Goal: Task Accomplishment & Management: Use online tool/utility

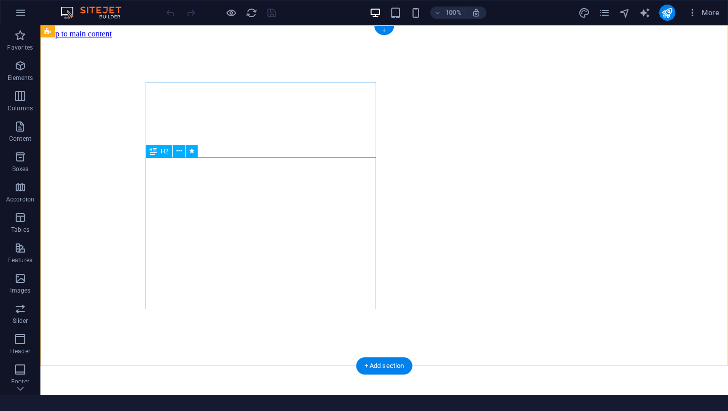
scroll to position [218, 0]
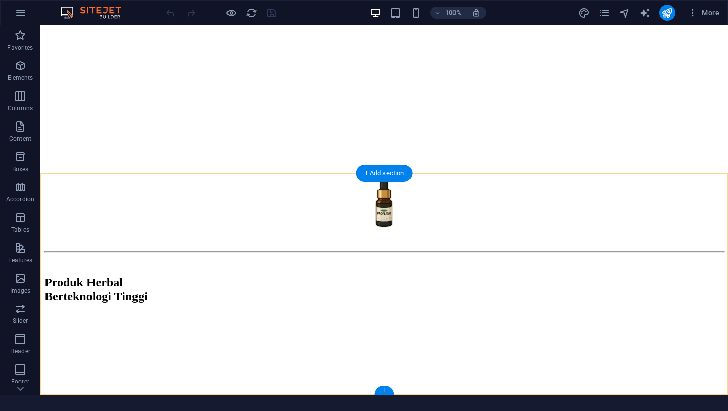
click at [383, 389] on div "+" at bounding box center [384, 389] width 20 height 9
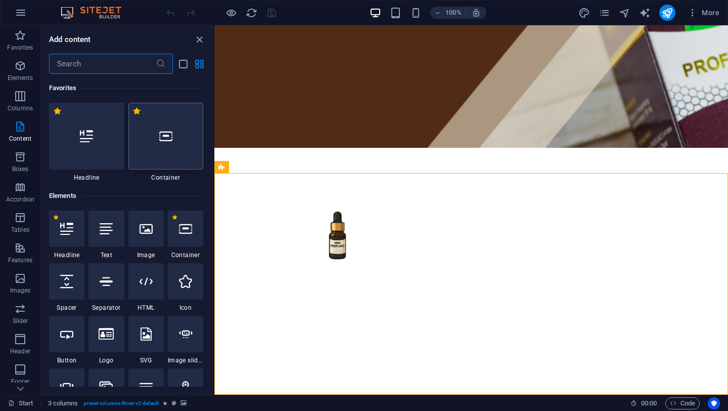
click at [152, 118] on div at bounding box center [165, 136] width 75 height 67
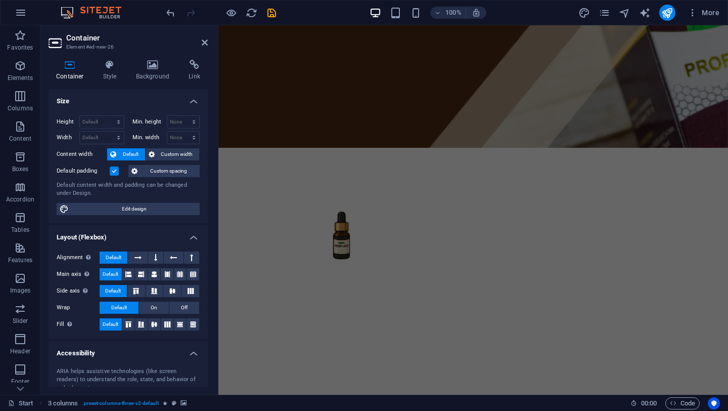
scroll to position [403, 0]
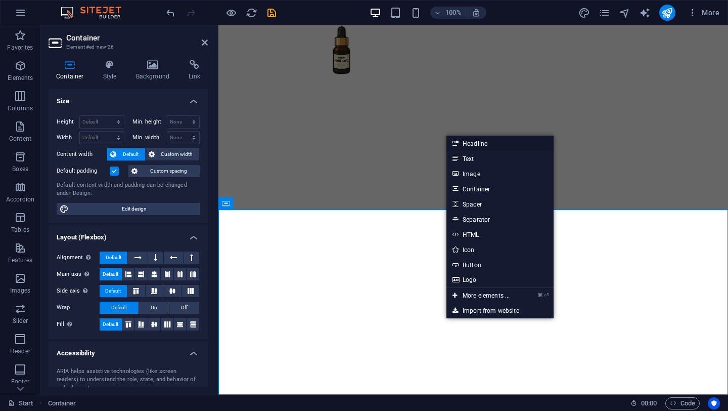
click at [461, 143] on link "Headline" at bounding box center [500, 143] width 107 height 15
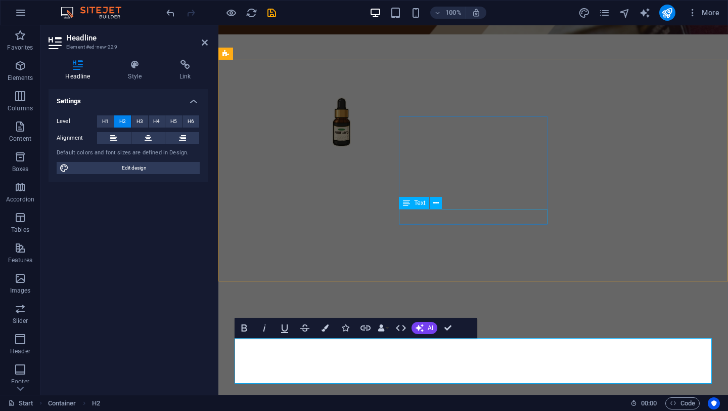
scroll to position [364, 0]
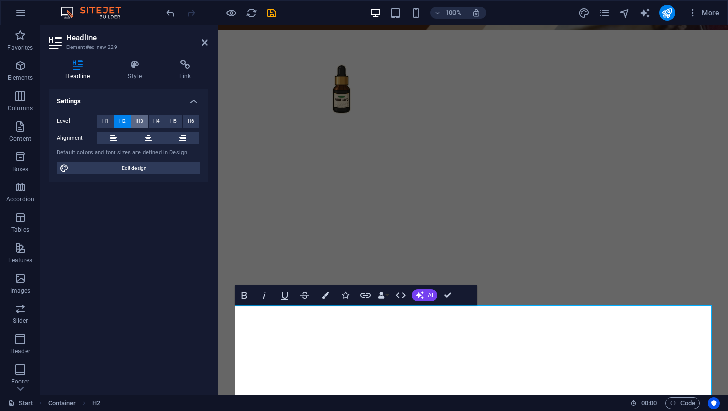
click at [137, 119] on span "H3" at bounding box center [140, 121] width 7 height 12
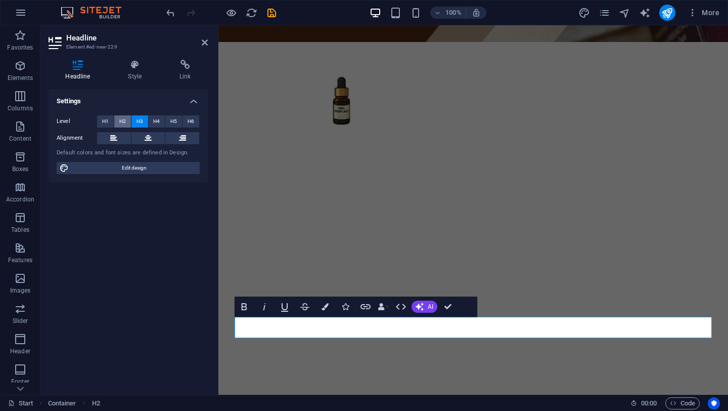
click at [118, 121] on button "H2" at bounding box center [122, 121] width 17 height 12
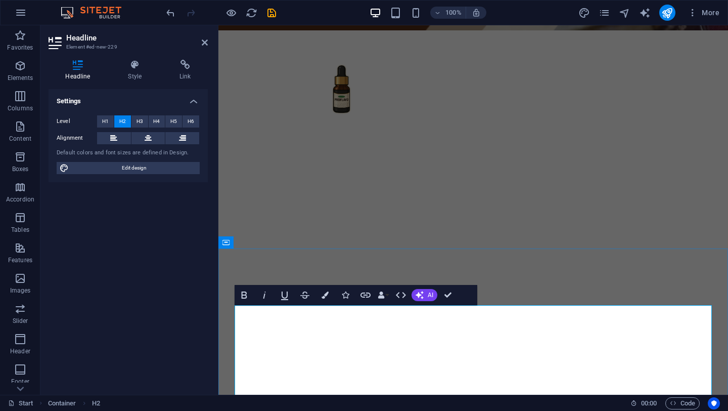
click at [384, 292] on icon "button" at bounding box center [381, 294] width 7 height 7
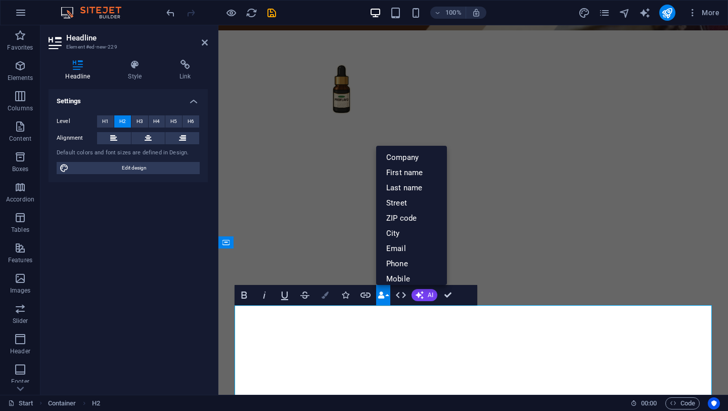
click at [328, 297] on icon "button" at bounding box center [325, 294] width 7 height 7
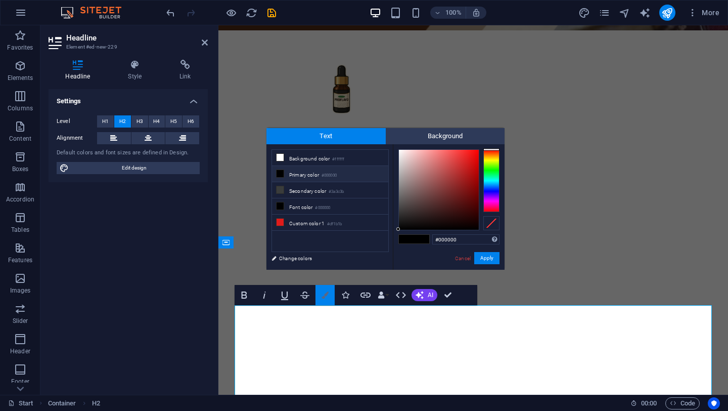
click at [328, 297] on icon "button" at bounding box center [325, 294] width 7 height 7
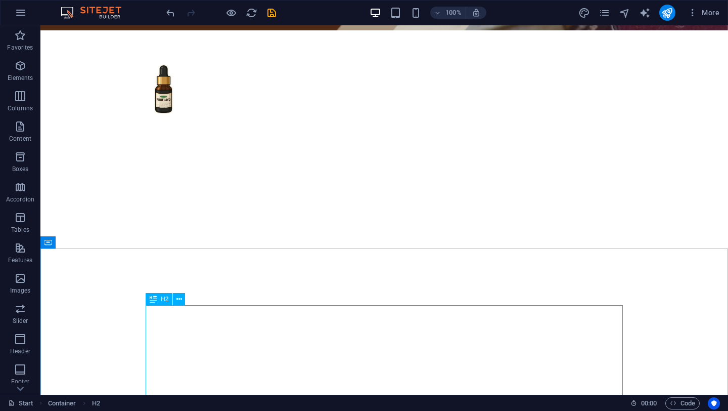
click at [168, 298] on span "H2" at bounding box center [165, 299] width 8 height 6
click at [182, 299] on button at bounding box center [179, 299] width 12 height 12
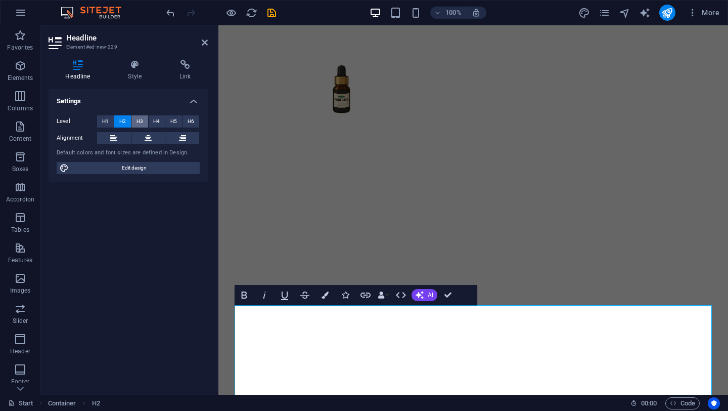
click at [139, 121] on span "H3" at bounding box center [140, 121] width 7 height 12
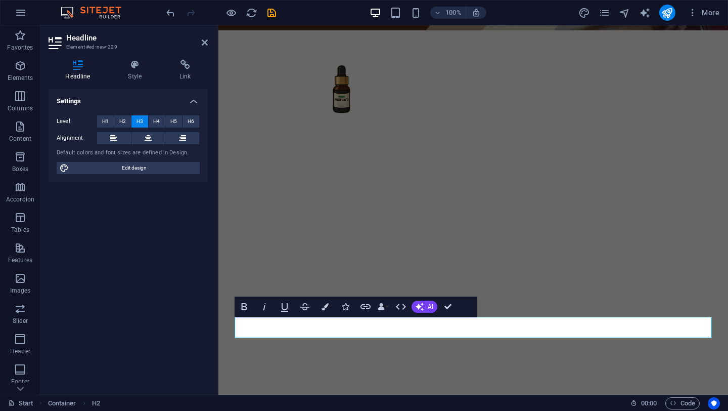
scroll to position [353, 0]
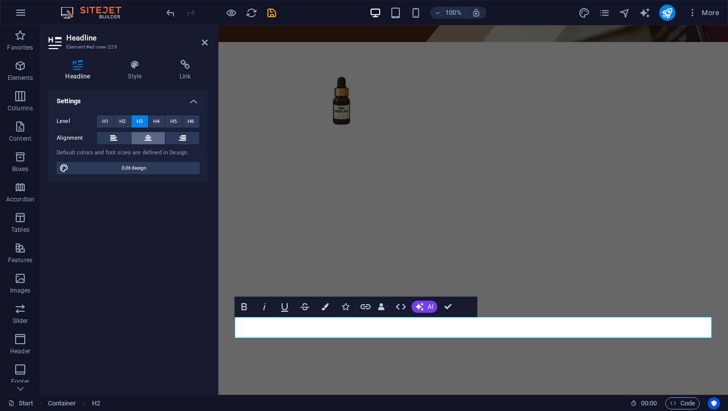
click at [152, 137] on button at bounding box center [149, 138] width 34 height 12
click at [156, 125] on span "H4" at bounding box center [156, 121] width 7 height 12
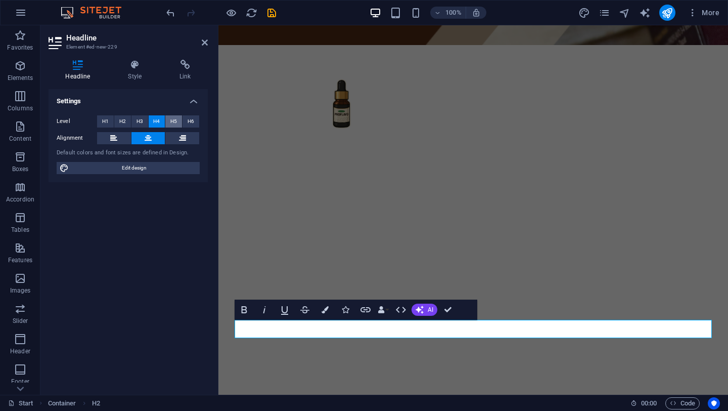
click at [179, 124] on button "H5" at bounding box center [173, 121] width 17 height 12
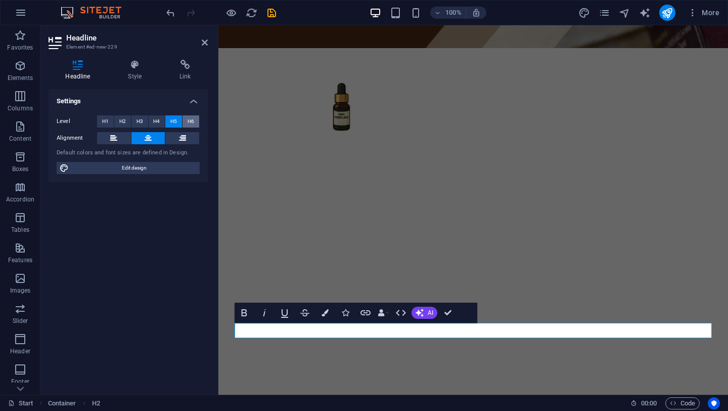
click at [191, 122] on span "H6" at bounding box center [191, 121] width 7 height 12
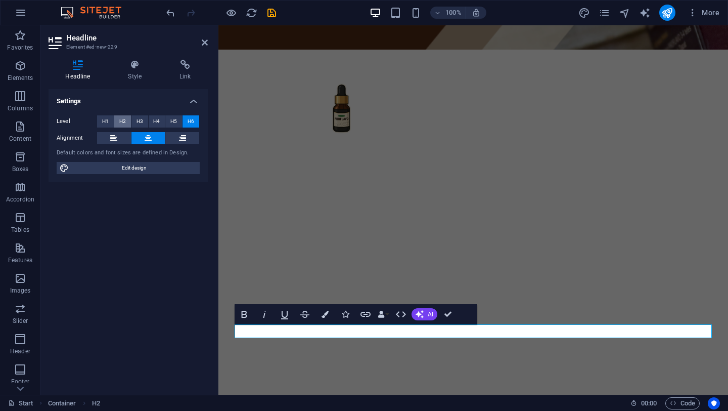
click at [130, 120] on button "H2" at bounding box center [122, 121] width 17 height 12
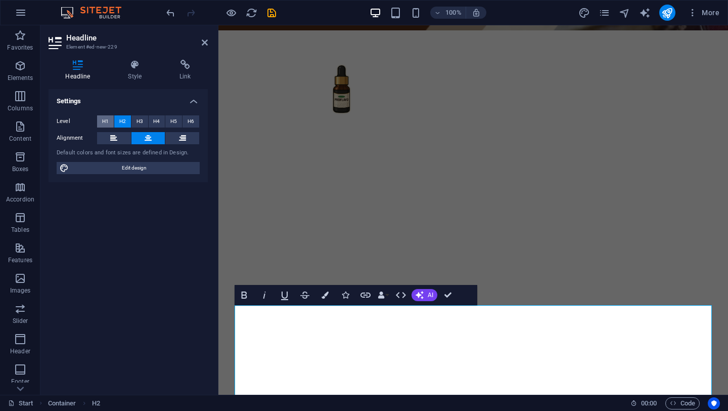
click at [104, 120] on span "H1" at bounding box center [105, 121] width 7 height 12
click at [115, 122] on button "H2" at bounding box center [122, 121] width 17 height 12
click at [140, 123] on span "H3" at bounding box center [140, 121] width 7 height 12
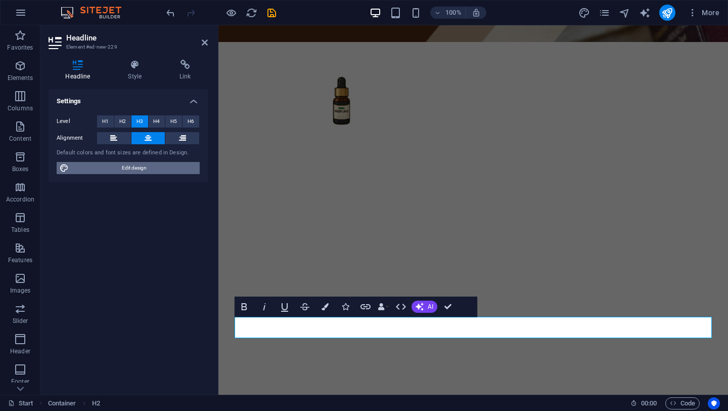
click at [124, 172] on span "Edit design" at bounding box center [134, 168] width 125 height 12
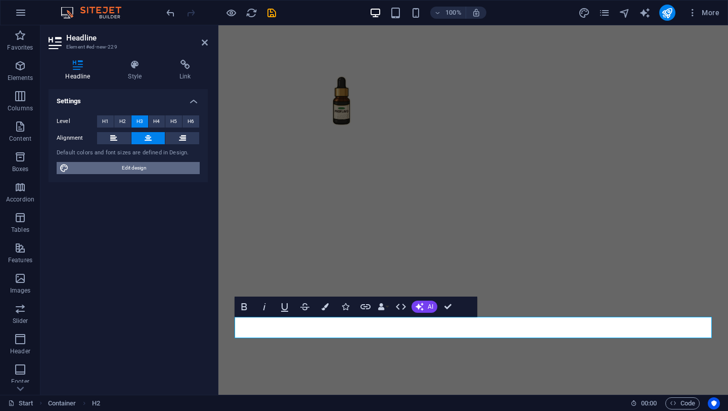
select select "rem"
select select "400"
select select "px"
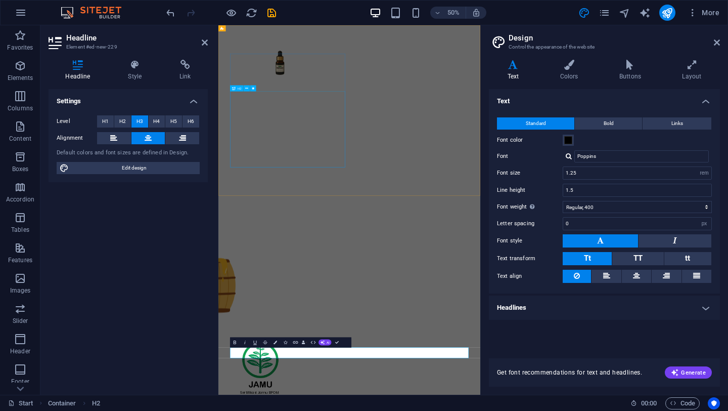
scroll to position [0, 0]
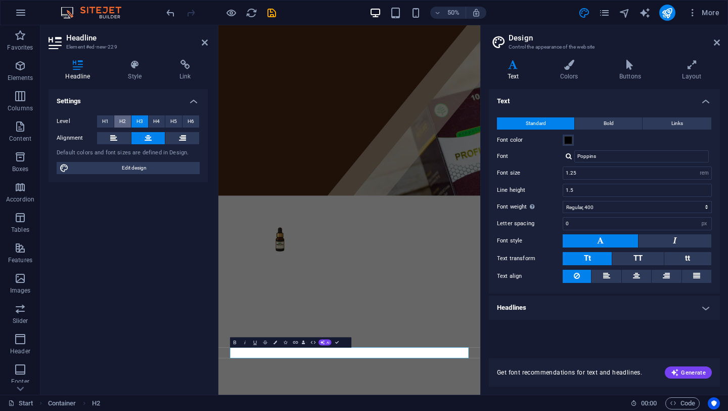
click at [123, 121] on span "H2" at bounding box center [122, 121] width 7 height 12
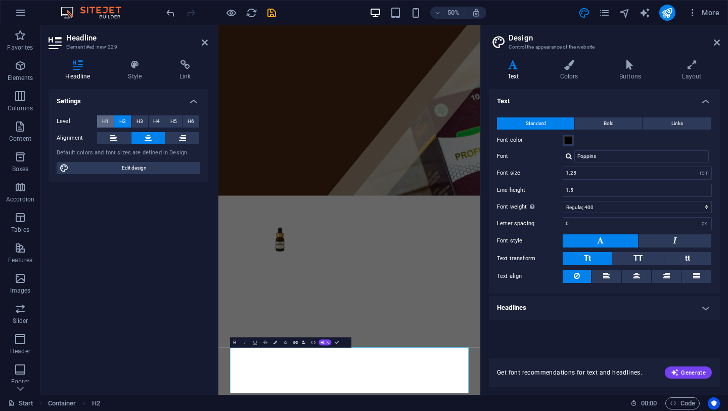
click at [110, 123] on button "H1" at bounding box center [105, 121] width 17 height 12
click at [120, 122] on span "H2" at bounding box center [122, 121] width 7 height 12
click at [135, 117] on button "H3" at bounding box center [140, 121] width 17 height 12
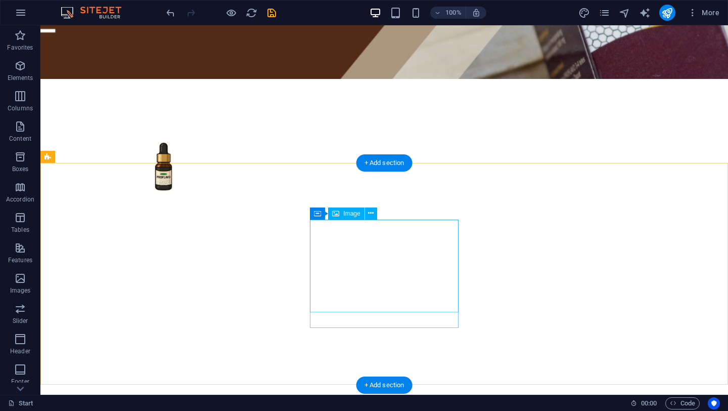
scroll to position [353, 0]
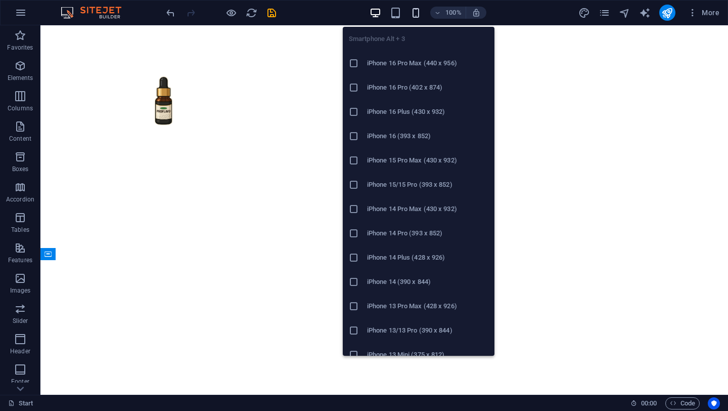
click at [413, 18] on icon "button" at bounding box center [416, 13] width 12 height 12
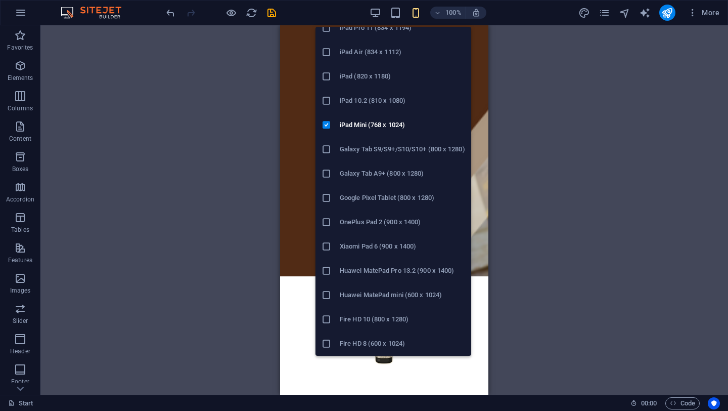
scroll to position [34, 0]
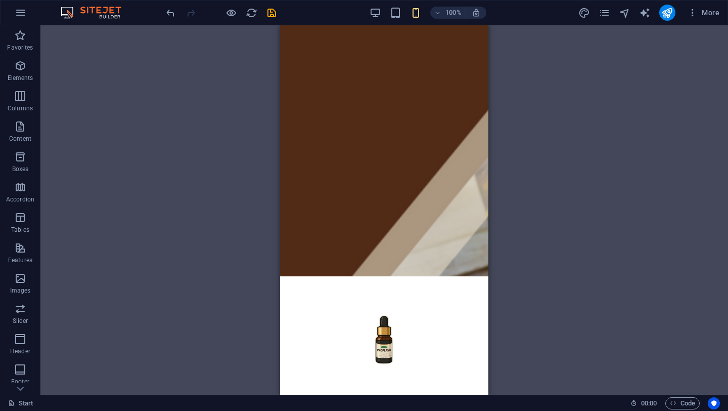
click at [549, 282] on div "H2 2 columns Container Container Logo Separator Spacer Container Image 3 column…" at bounding box center [384, 209] width 688 height 369
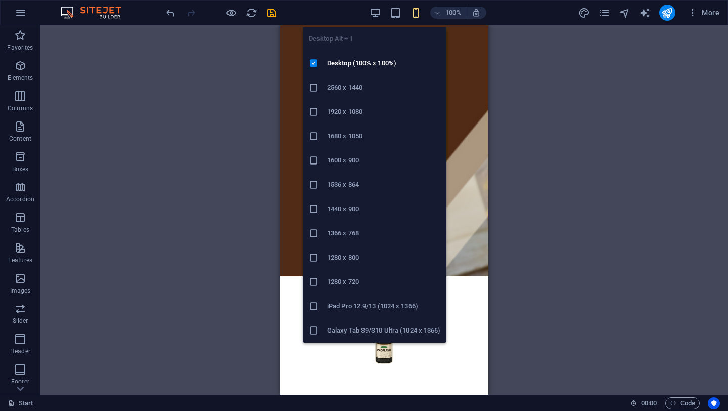
click at [379, 22] on div "Desktop Alt + 1 Desktop (100% x 100%) 2560 x 1440 1920 x 1080 1680 x [PHONE_NUM…" at bounding box center [375, 181] width 144 height 324
click at [362, 74] on li "Desktop (100% x 100%)" at bounding box center [375, 63] width 144 height 24
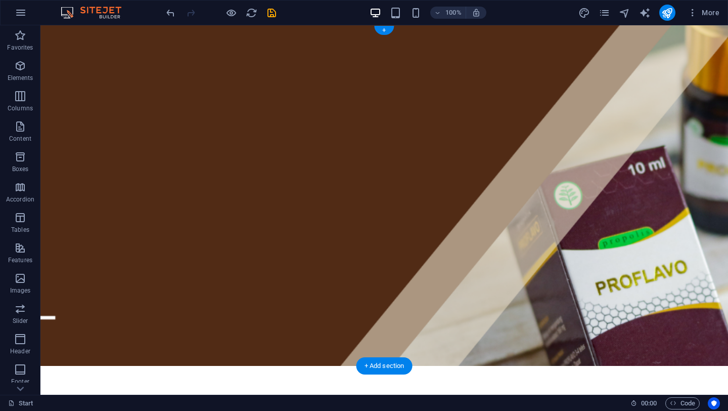
scroll to position [353, 0]
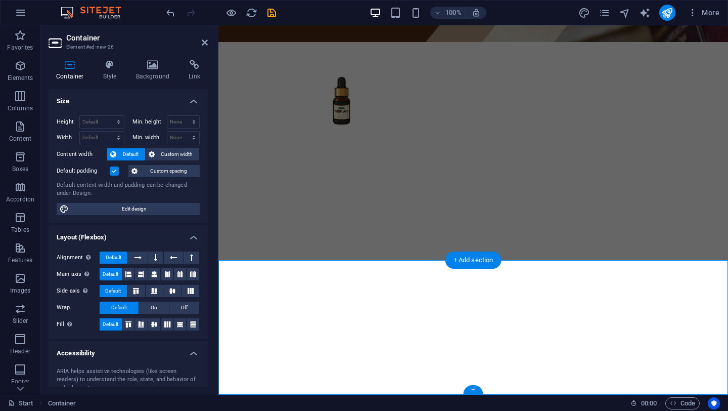
click at [466, 387] on div "+" at bounding box center [473, 389] width 20 height 9
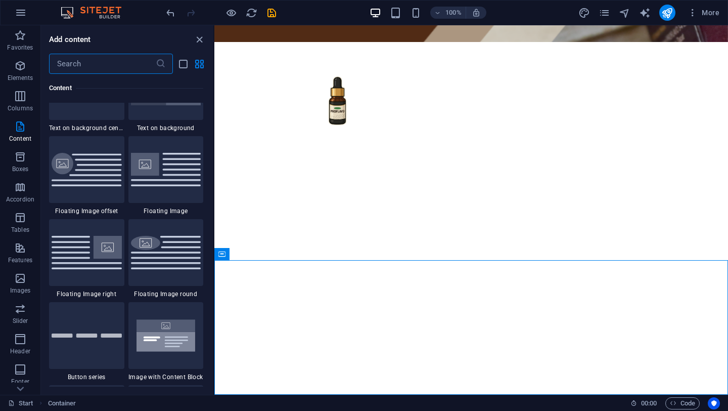
scroll to position [2279, 0]
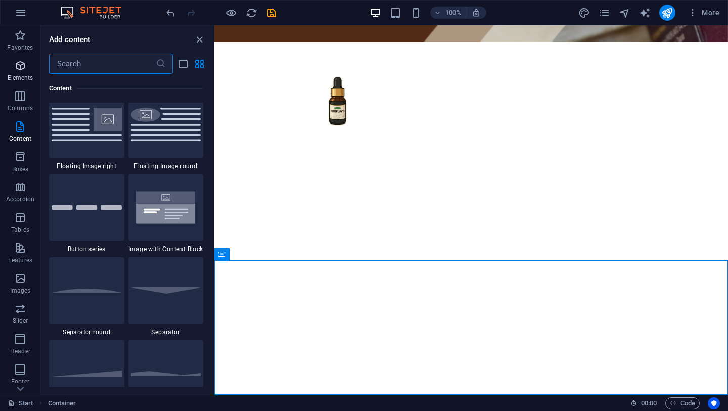
click at [15, 72] on span "Elements" at bounding box center [20, 72] width 40 height 24
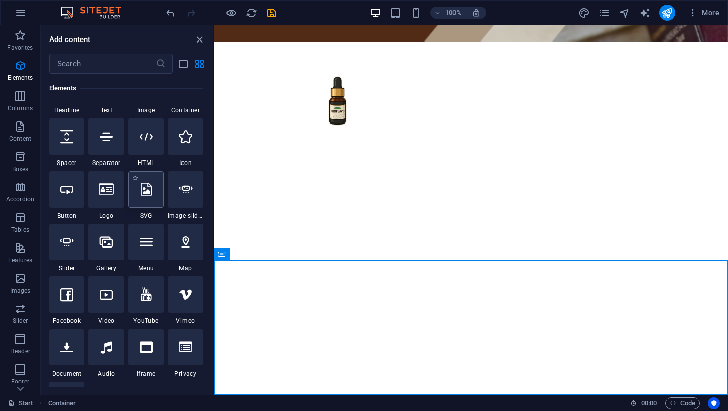
scroll to position [141, 0]
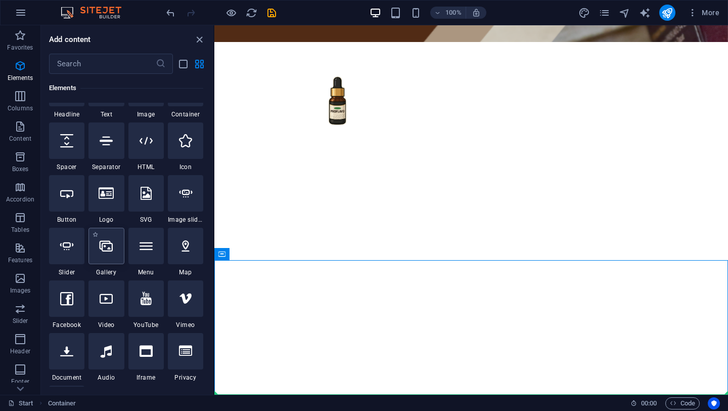
select select "4"
select select "%"
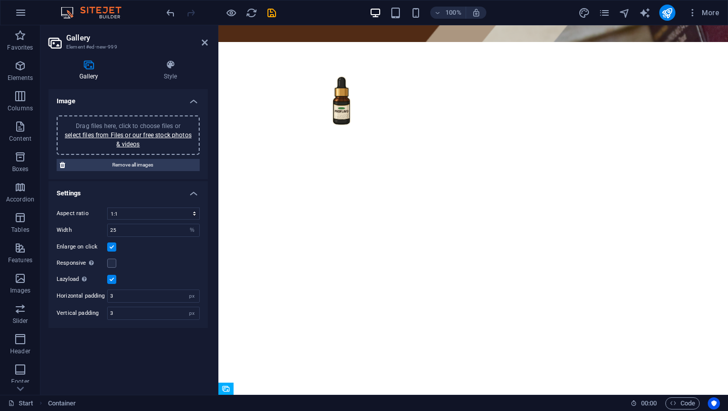
scroll to position [368, 0]
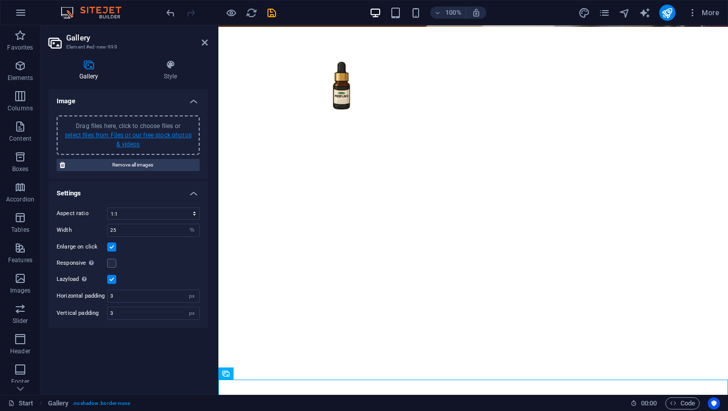
click at [125, 134] on link "select files from Files or our free stock photos & videos" at bounding box center [128, 140] width 127 height 16
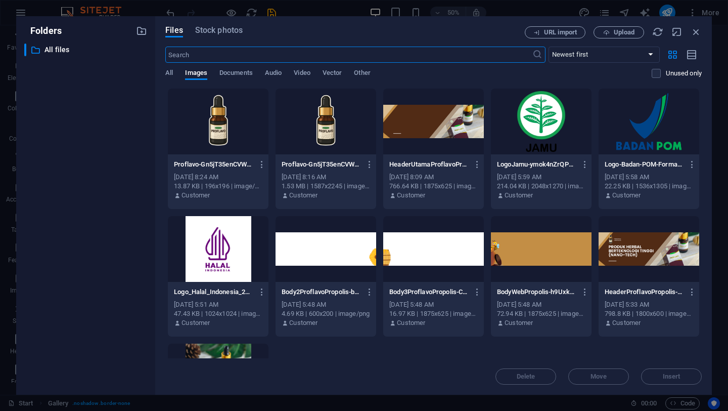
scroll to position [97, 0]
click at [694, 30] on icon "button" at bounding box center [696, 31] width 11 height 11
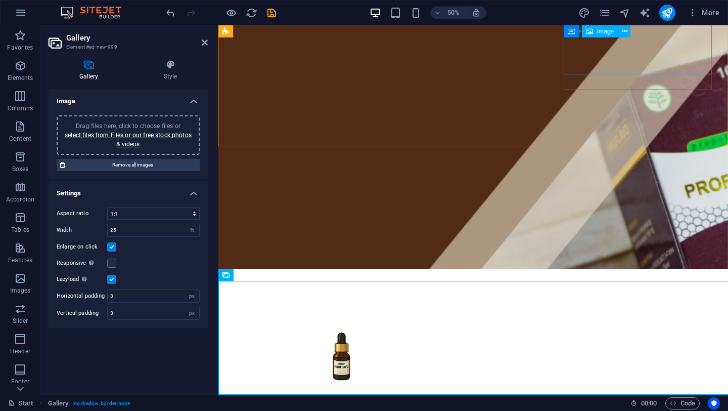
scroll to position [466, 0]
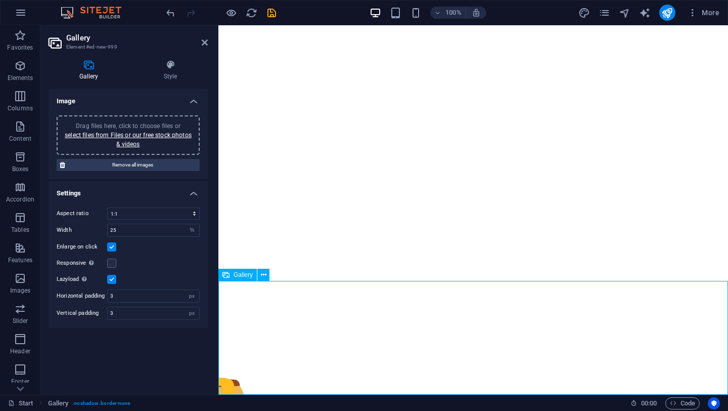
click at [261, 276] on icon at bounding box center [264, 275] width 6 height 11
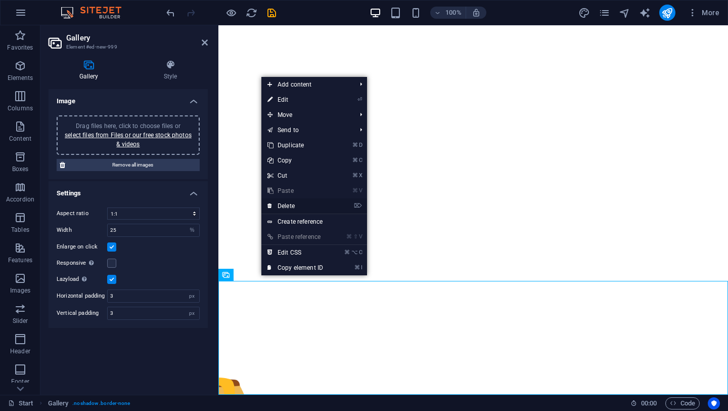
click at [291, 206] on link "⌦ Delete" at bounding box center [296, 205] width 68 height 15
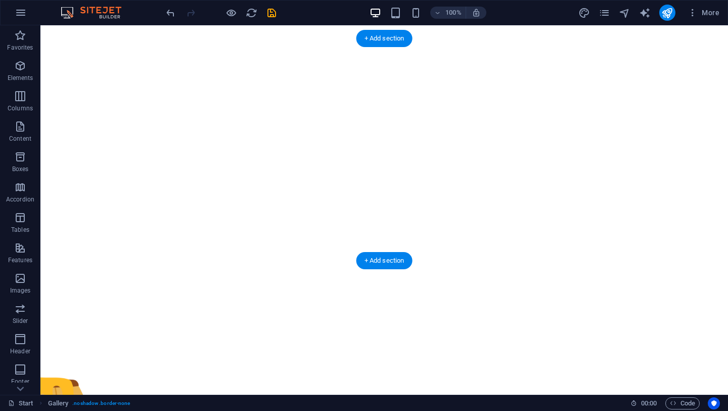
scroll to position [353, 0]
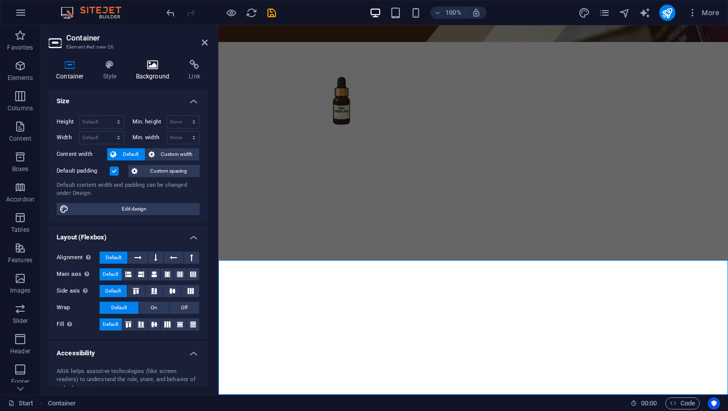
click at [151, 69] on icon at bounding box center [152, 65] width 49 height 10
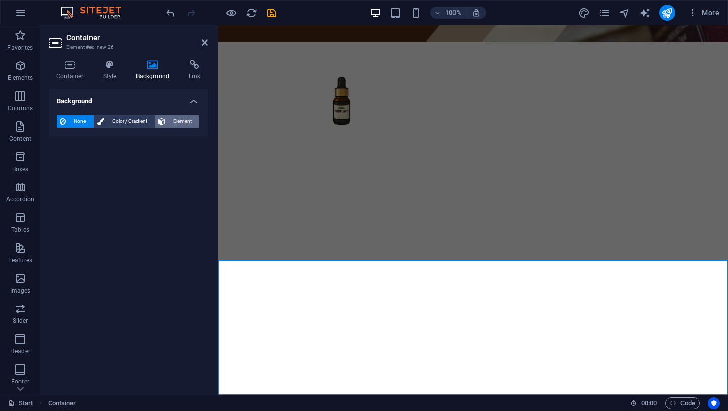
click at [167, 121] on button "Element" at bounding box center [177, 121] width 44 height 12
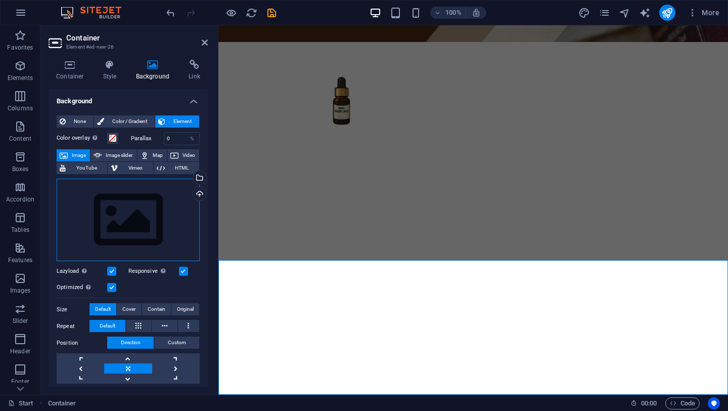
click at [157, 199] on div "Drag files here, click to choose files or select files from Files or our free s…" at bounding box center [128, 220] width 143 height 83
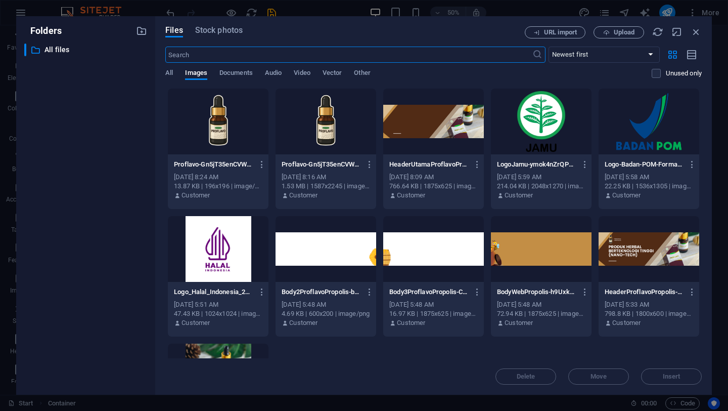
scroll to position [0, 0]
click at [519, 239] on div at bounding box center [541, 249] width 101 height 66
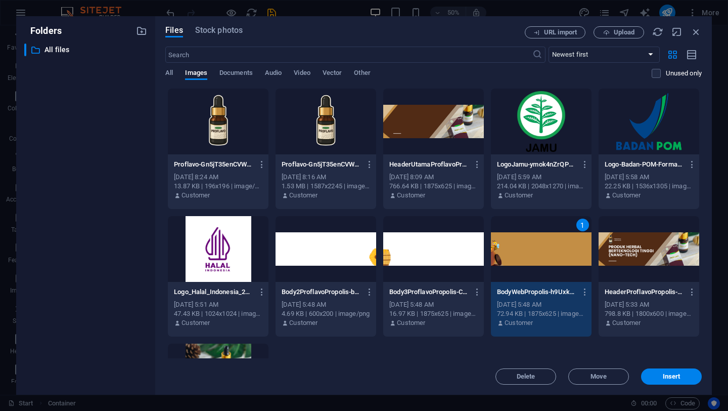
click at [519, 239] on div "1" at bounding box center [541, 249] width 101 height 66
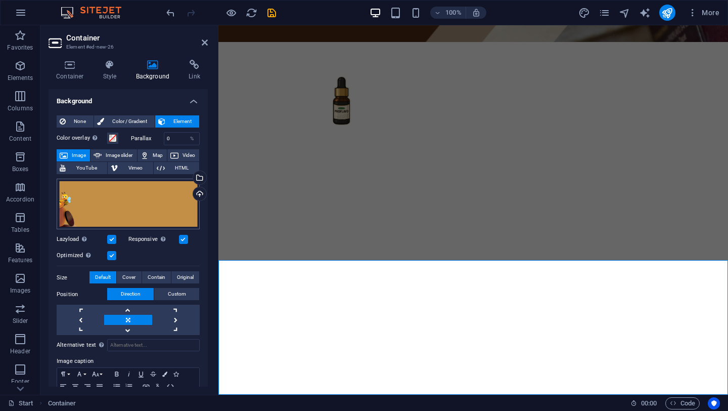
scroll to position [45, 0]
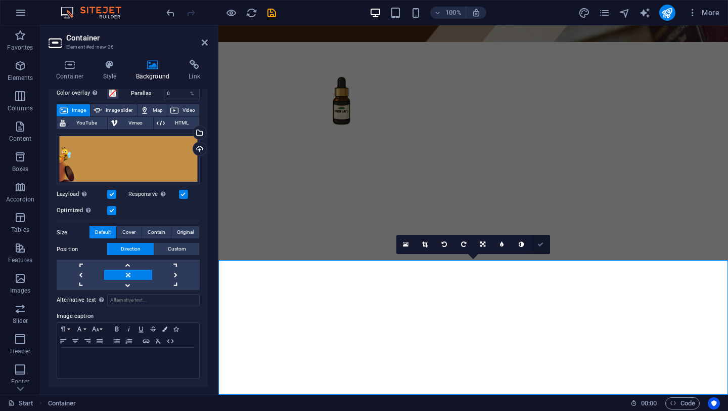
click at [540, 242] on icon at bounding box center [541, 244] width 6 height 6
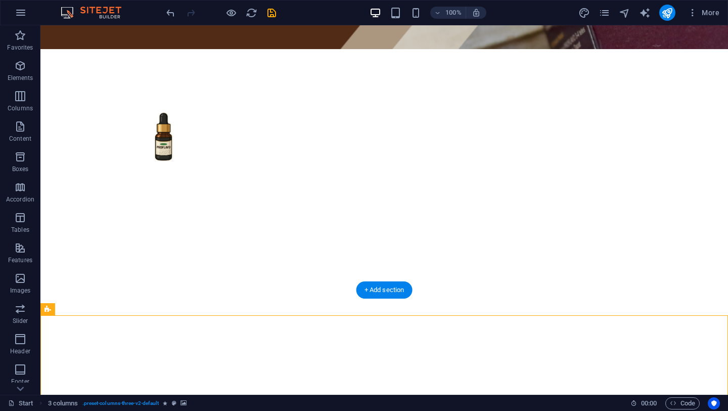
scroll to position [353, 0]
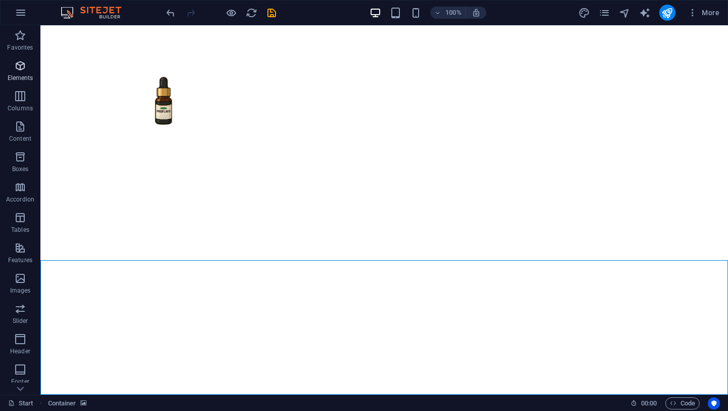
click at [12, 71] on span "Elements" at bounding box center [20, 72] width 40 height 24
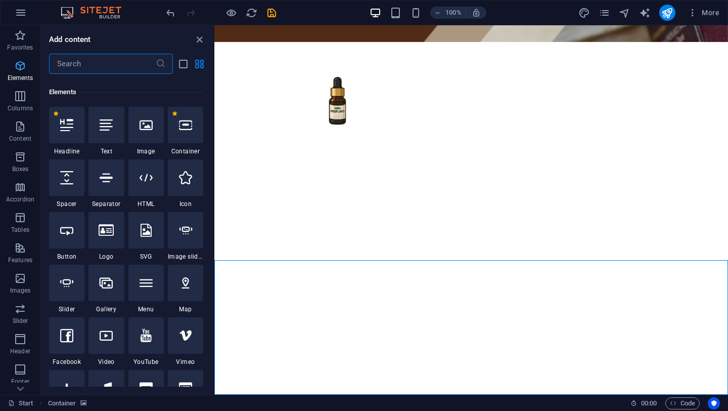
scroll to position [108, 0]
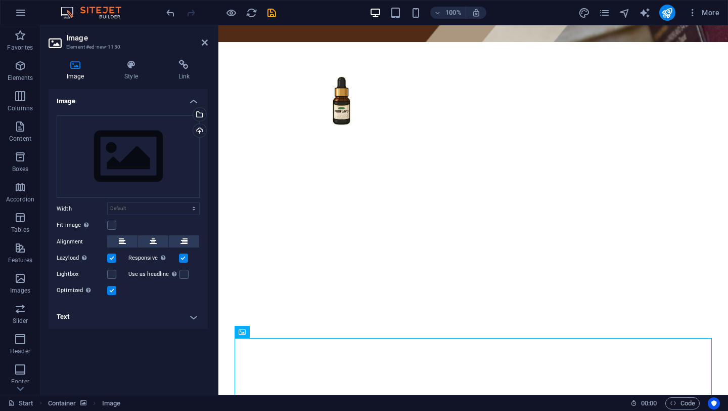
drag, startPoint x: 146, startPoint y: 130, endPoint x: 232, endPoint y: 3, distance: 153.6
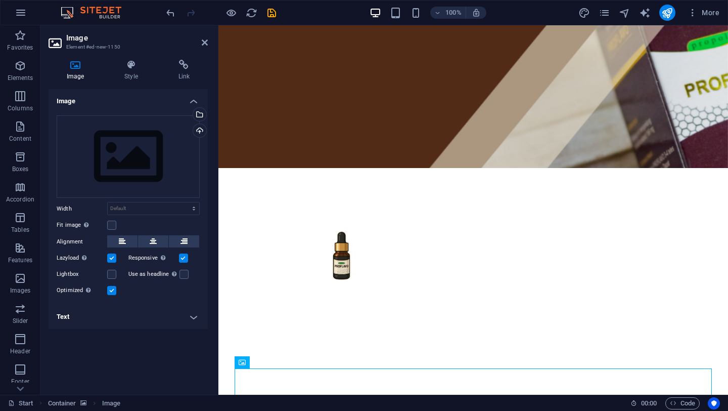
scroll to position [0, 0]
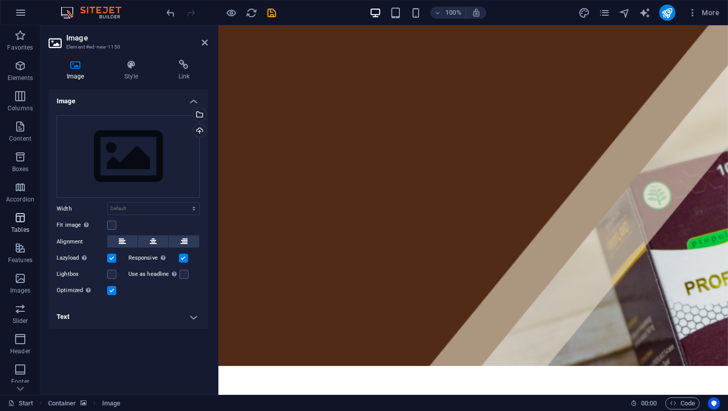
click at [21, 226] on p "Tables" at bounding box center [20, 230] width 18 height 8
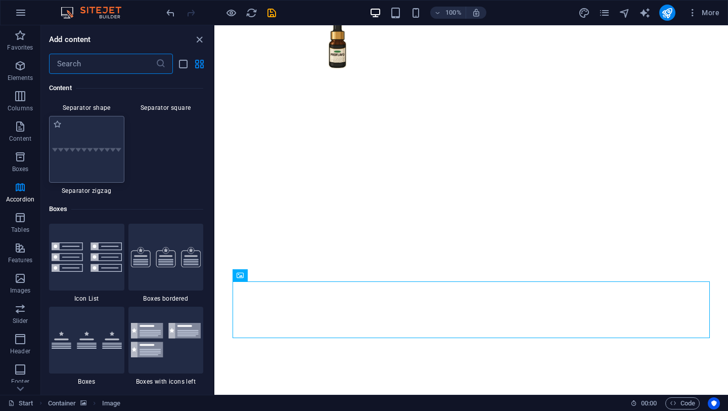
scroll to position [2605, 0]
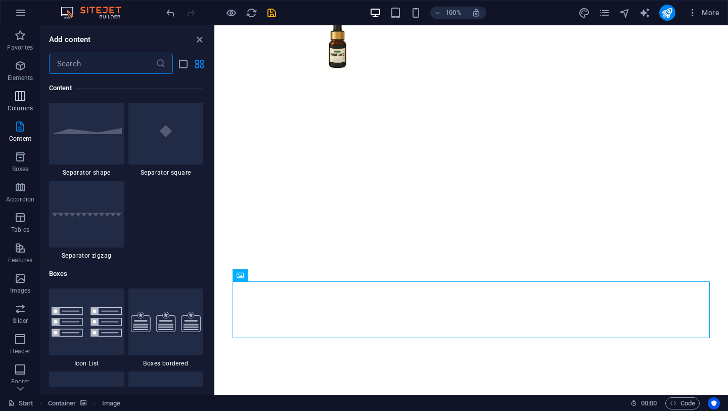
click at [19, 109] on p "Columns" at bounding box center [20, 108] width 25 height 8
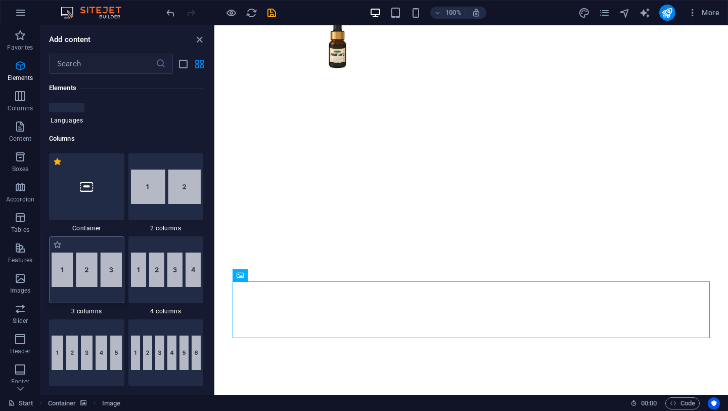
scroll to position [388, 0]
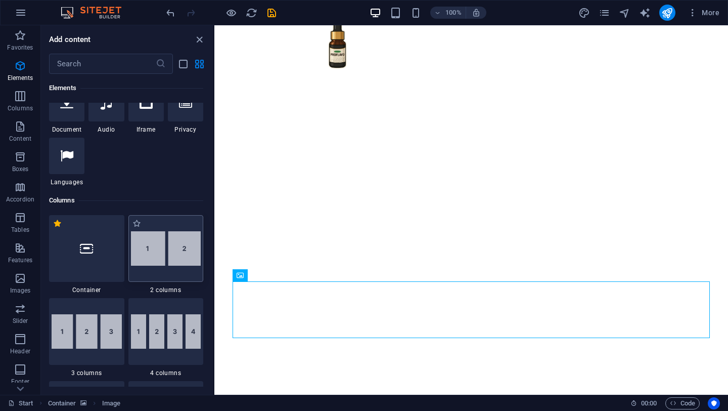
click at [157, 255] on img at bounding box center [166, 248] width 70 height 34
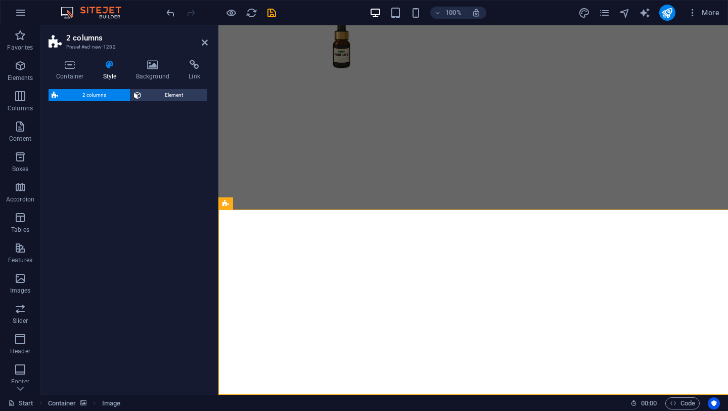
select select "rem"
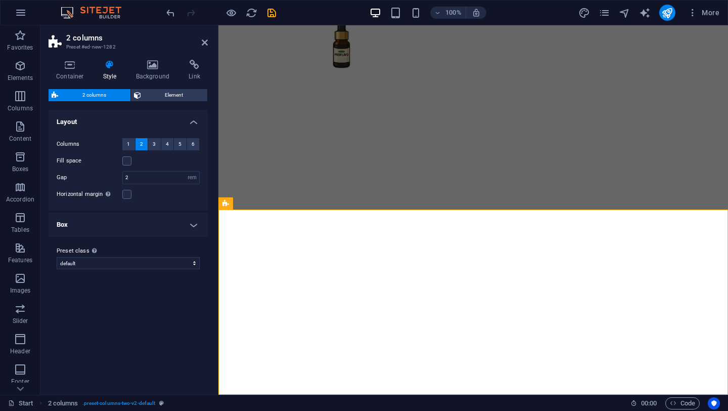
scroll to position [594, 0]
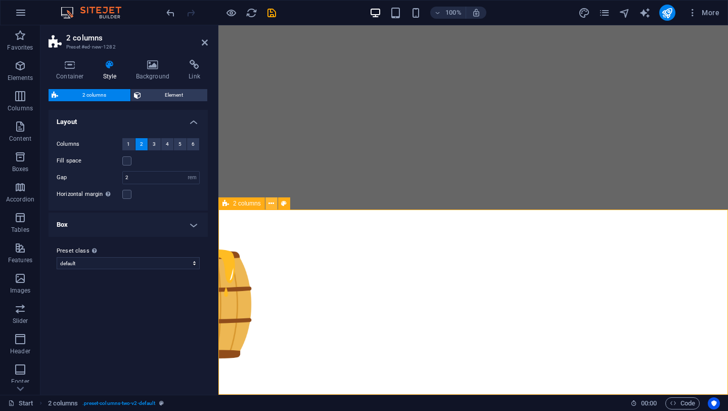
click at [271, 202] on icon at bounding box center [272, 203] width 6 height 11
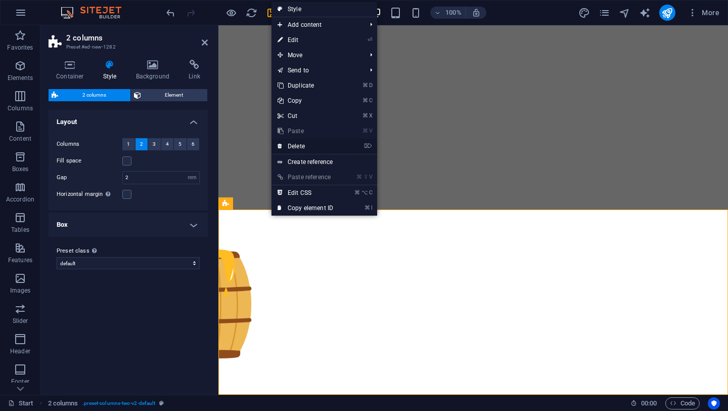
click at [300, 147] on link "⌦ Delete" at bounding box center [306, 146] width 68 height 15
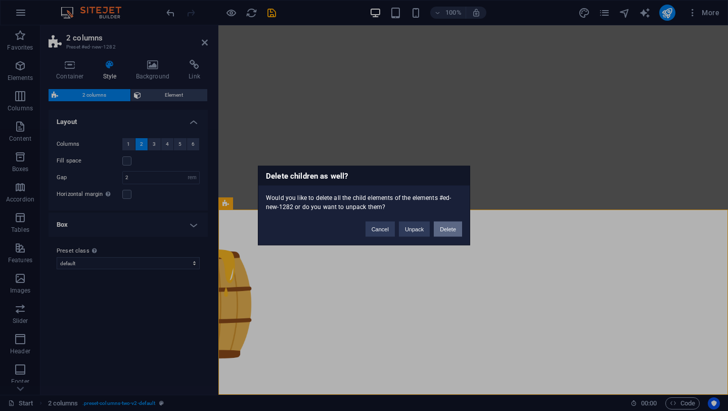
click at [438, 231] on button "Delete" at bounding box center [448, 229] width 28 height 15
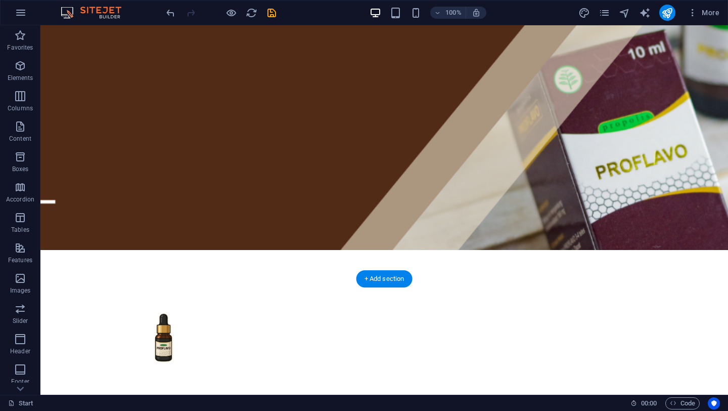
scroll to position [0, 0]
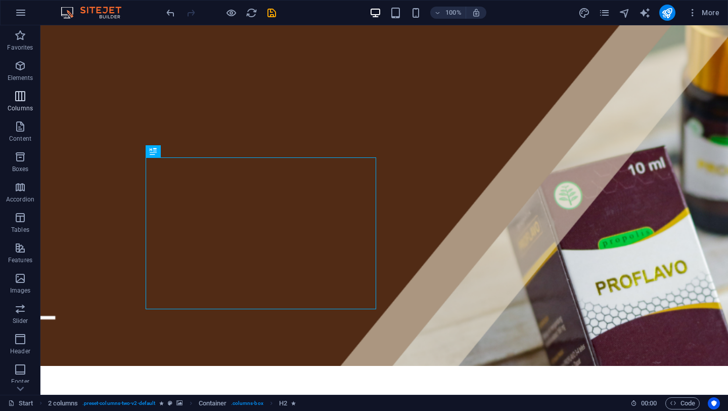
click at [30, 107] on p "Columns" at bounding box center [20, 108] width 25 height 8
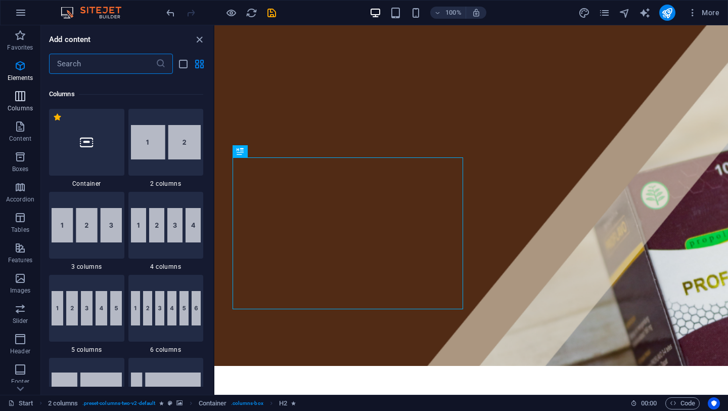
scroll to position [501, 0]
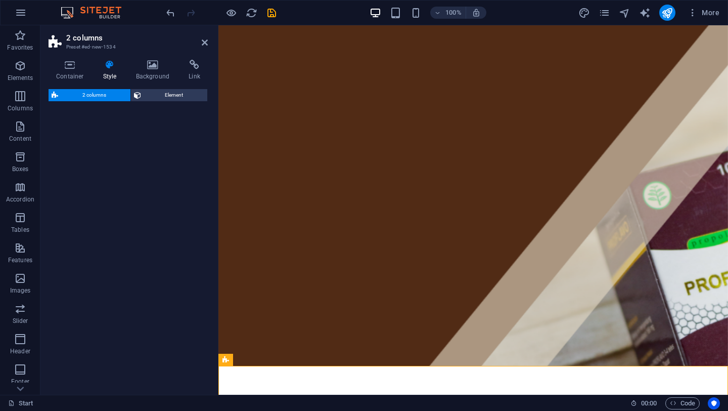
select select "rem"
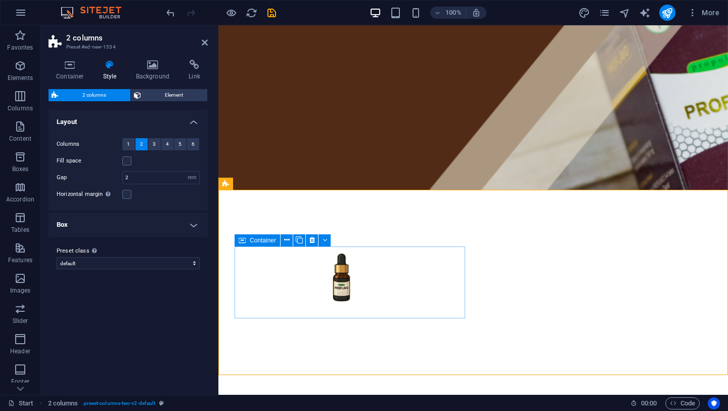
scroll to position [148, 0]
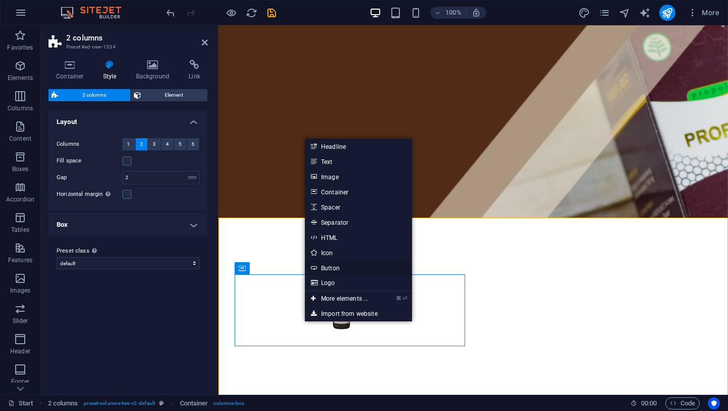
click at [333, 268] on link "Button" at bounding box center [358, 267] width 107 height 15
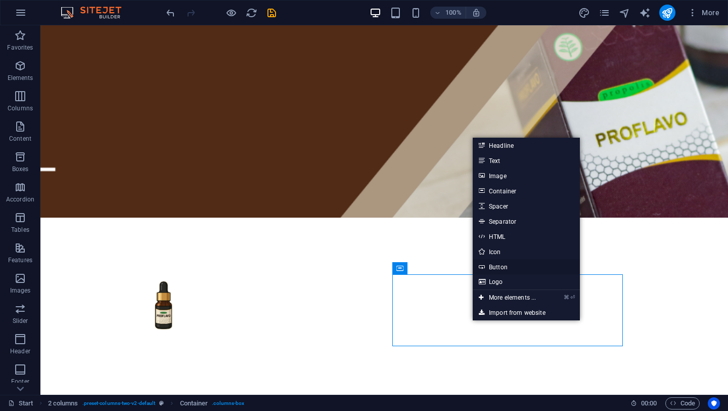
click at [498, 271] on link "Button" at bounding box center [526, 266] width 107 height 15
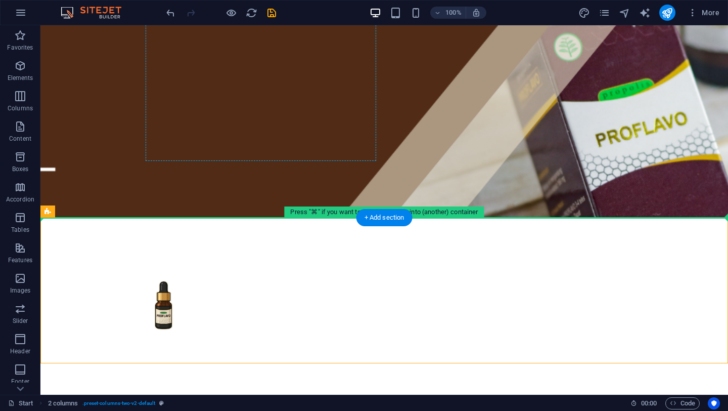
drag, startPoint x: 94, startPoint y: 238, endPoint x: 186, endPoint y: 157, distance: 122.9
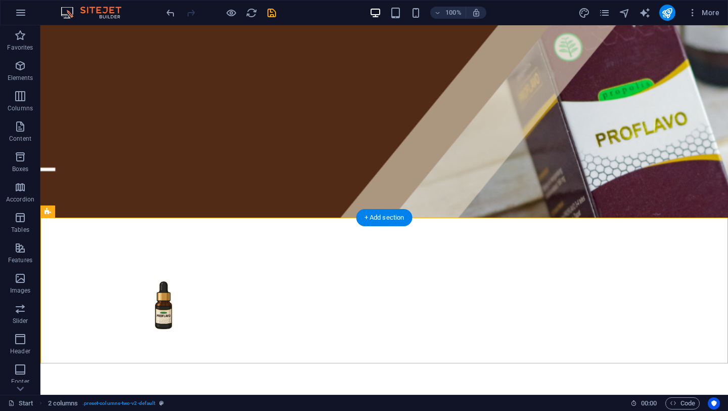
drag, startPoint x: 89, startPoint y: 234, endPoint x: 187, endPoint y: 183, distance: 110.6
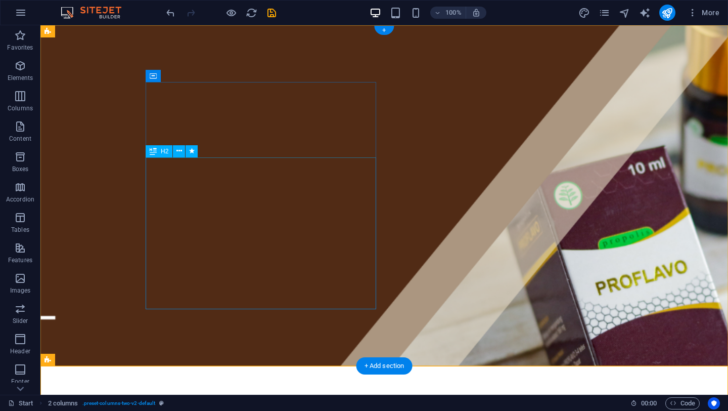
scroll to position [8, 0]
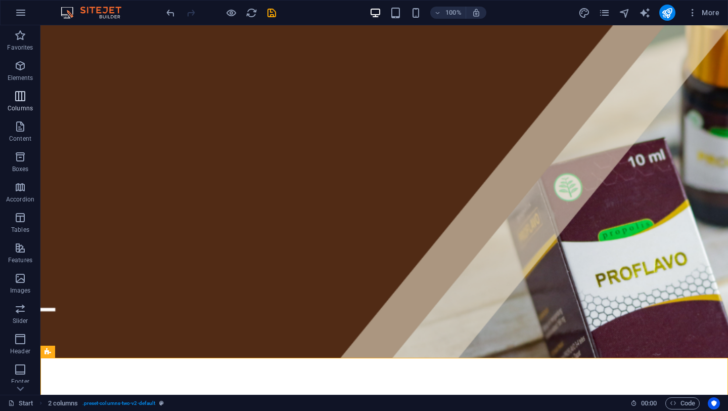
click at [16, 96] on icon "button" at bounding box center [20, 96] width 12 height 12
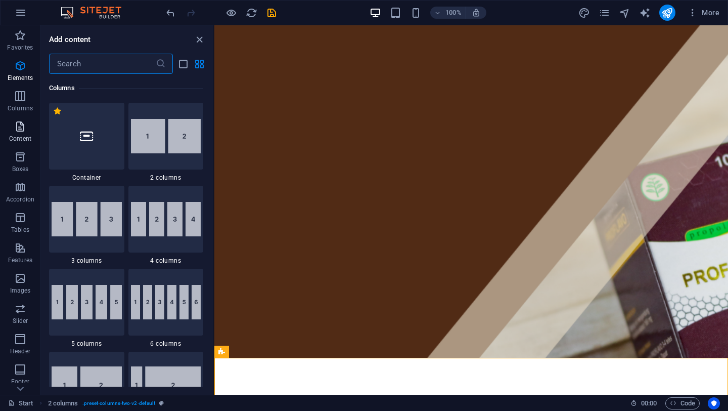
click at [16, 136] on p "Content" at bounding box center [20, 139] width 22 height 8
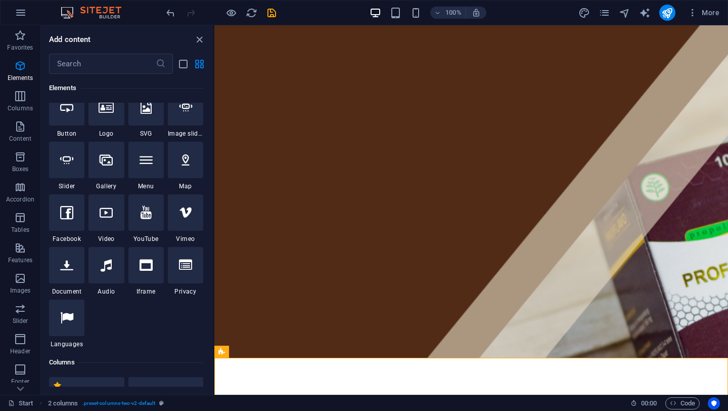
scroll to position [0, 0]
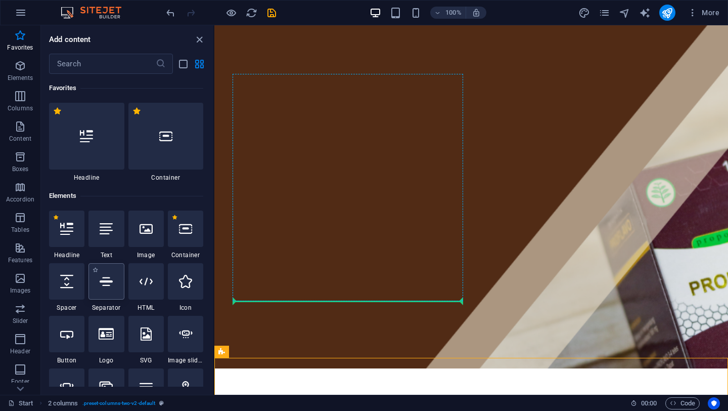
select select "%"
select select "px"
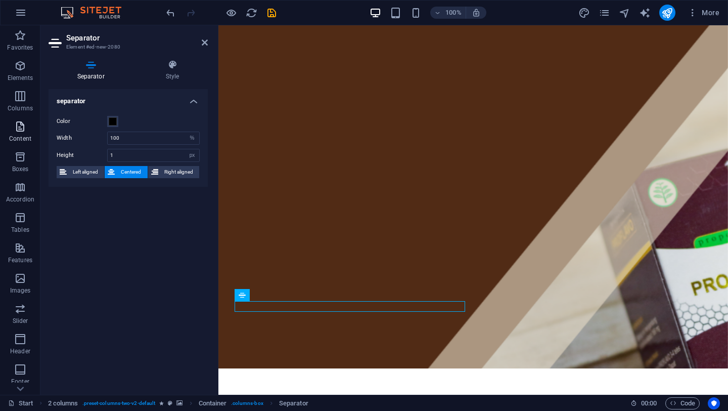
click at [16, 130] on icon "button" at bounding box center [20, 126] width 12 height 12
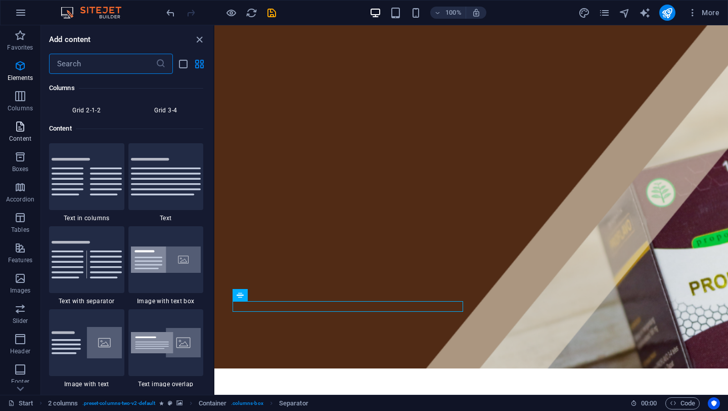
scroll to position [1770, 0]
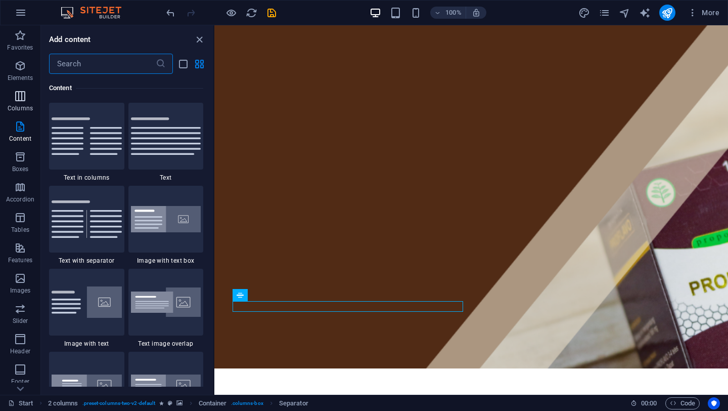
click at [23, 104] on p "Columns" at bounding box center [20, 108] width 25 height 8
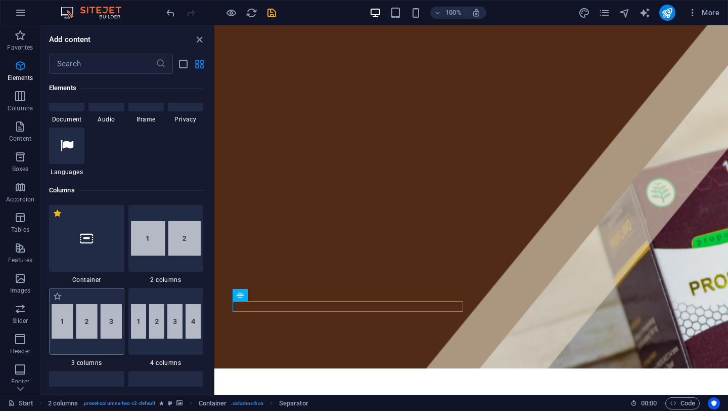
scroll to position [396, 0]
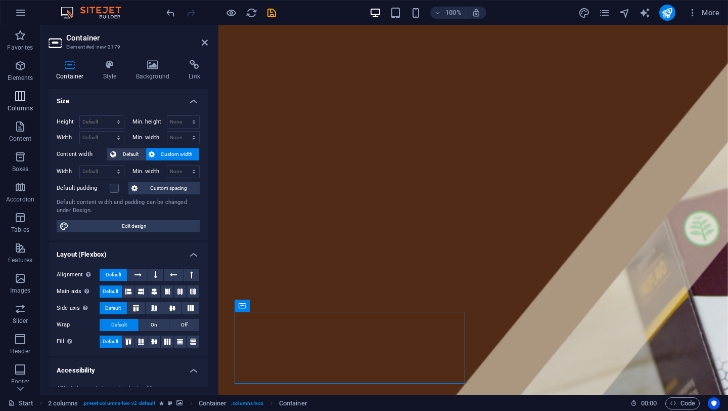
click at [19, 102] on icon "button" at bounding box center [20, 96] width 12 height 12
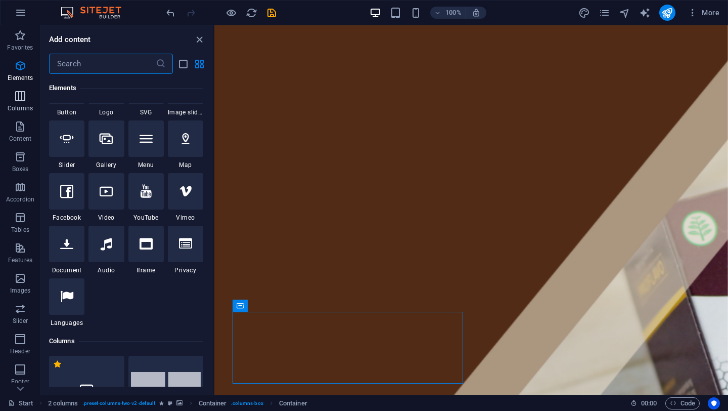
scroll to position [501, 0]
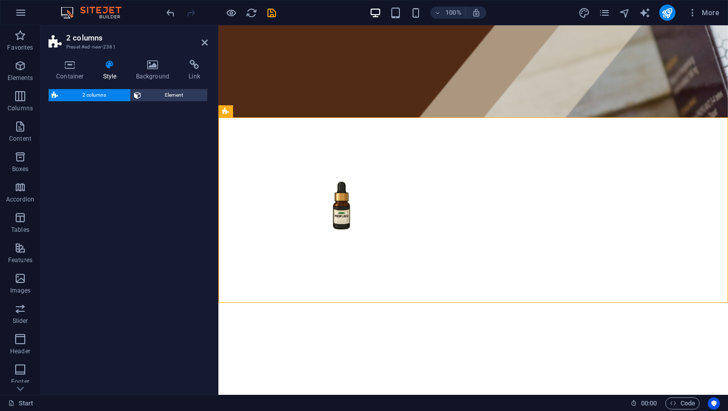
select select "rem"
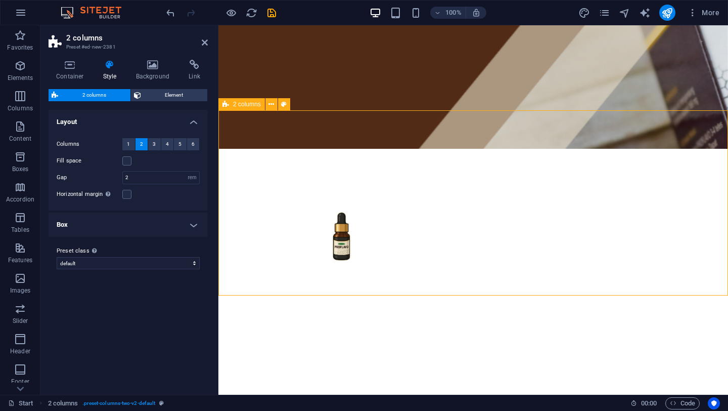
scroll to position [267, 0]
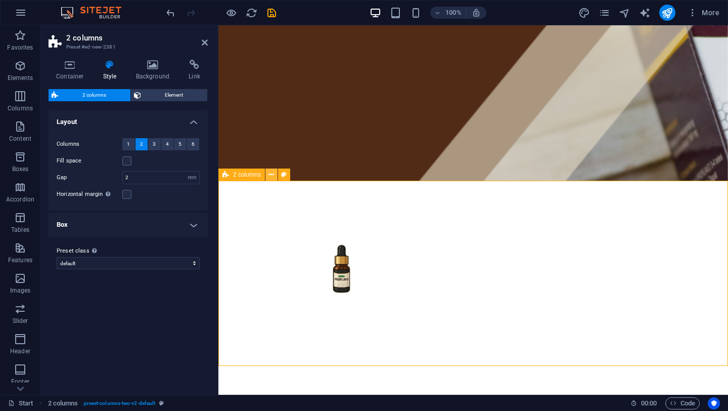
click at [270, 172] on icon at bounding box center [272, 174] width 6 height 11
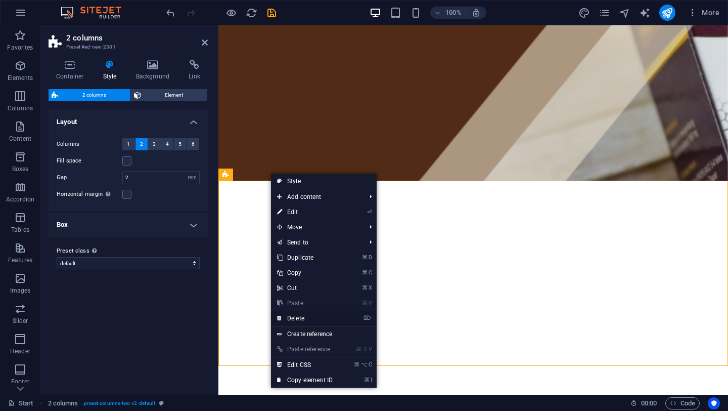
click at [313, 319] on link "⌦ Delete" at bounding box center [305, 318] width 68 height 15
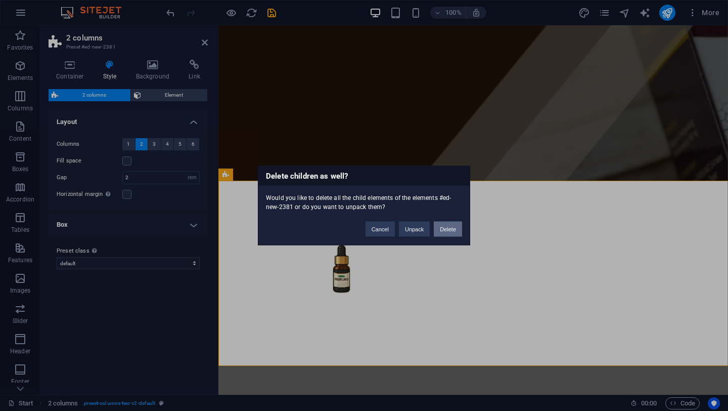
click at [446, 227] on button "Delete" at bounding box center [448, 229] width 28 height 15
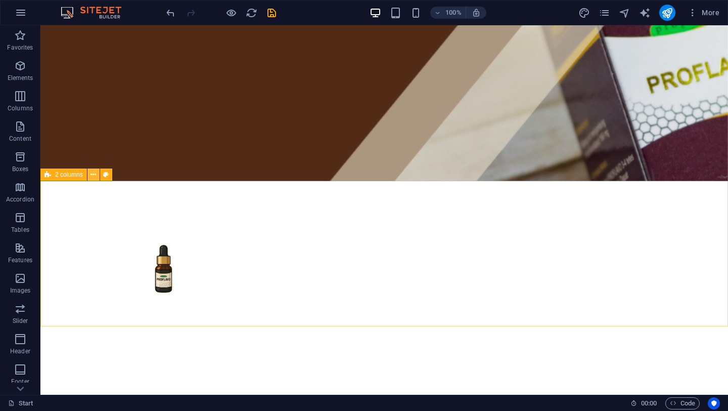
click at [93, 175] on icon at bounding box center [94, 174] width 6 height 11
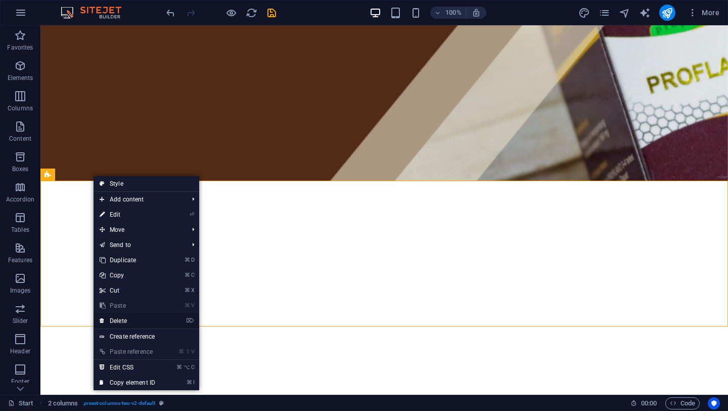
click at [142, 320] on link "⌦ Delete" at bounding box center [128, 320] width 68 height 15
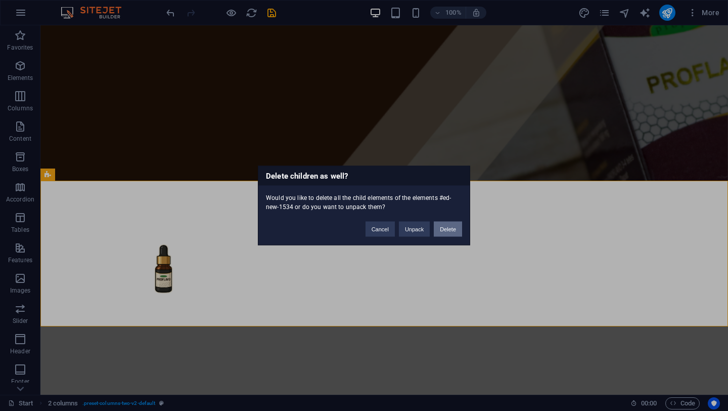
click at [447, 228] on button "Delete" at bounding box center [448, 229] width 28 height 15
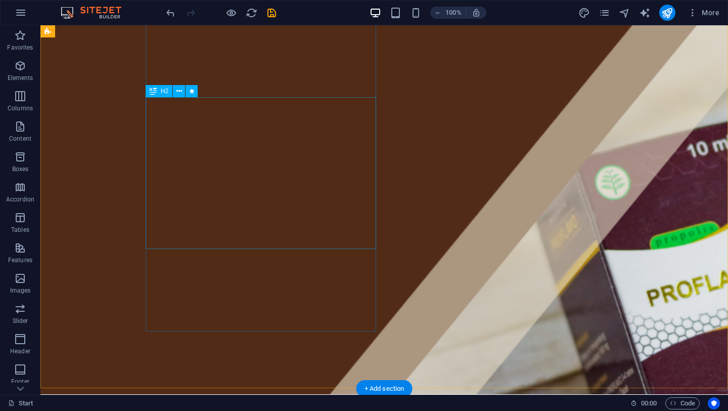
scroll to position [60, 0]
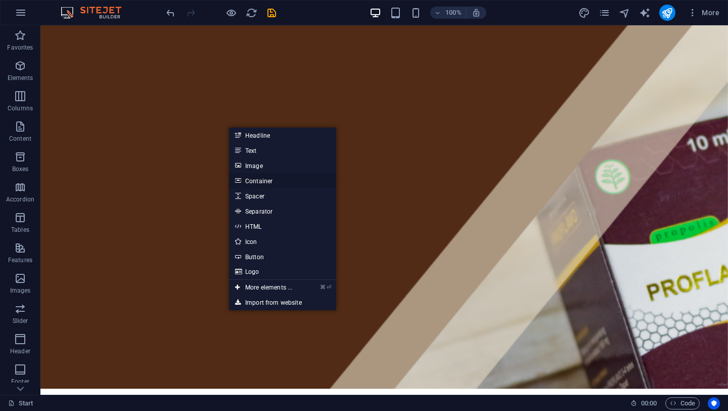
click at [261, 181] on link "Container" at bounding box center [282, 180] width 107 height 15
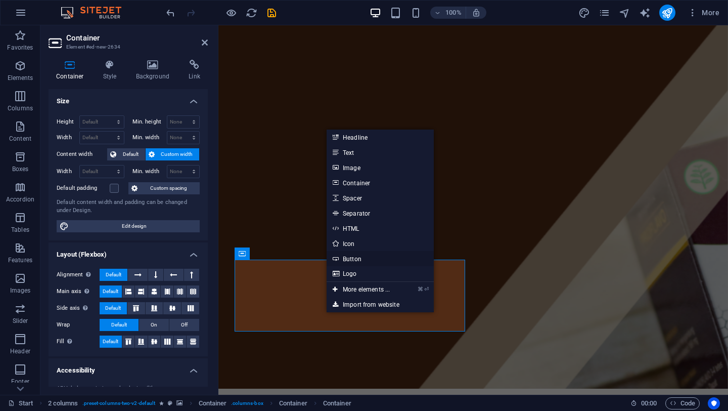
click at [353, 258] on link "Button" at bounding box center [380, 258] width 107 height 15
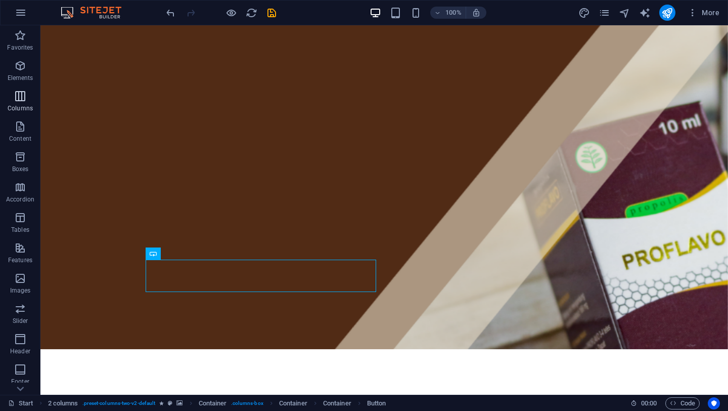
click at [21, 94] on icon "button" at bounding box center [20, 96] width 12 height 12
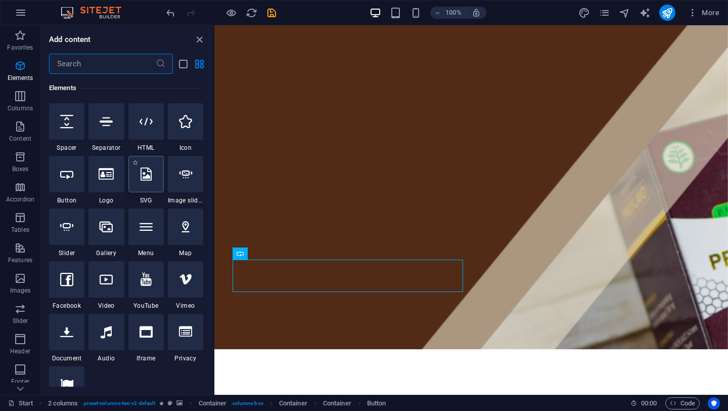
scroll to position [173, 0]
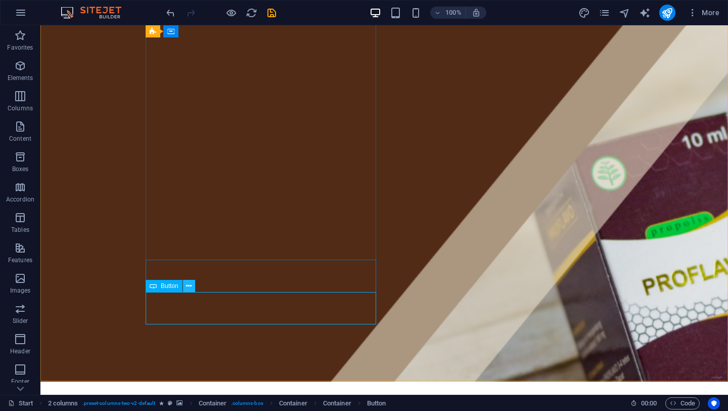
click at [188, 287] on icon at bounding box center [189, 286] width 6 height 11
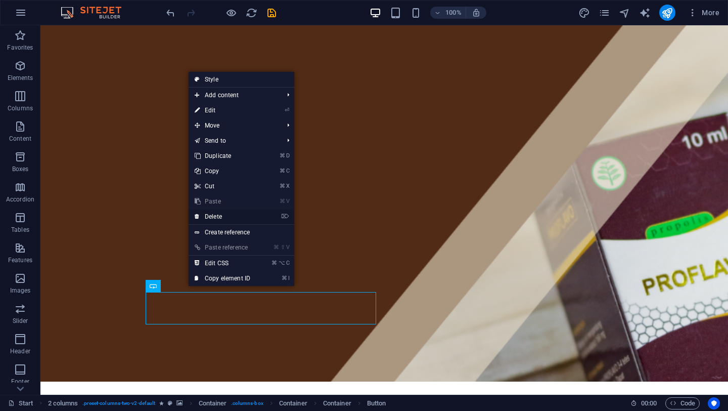
click at [212, 220] on link "⌦ Delete" at bounding box center [223, 216] width 68 height 15
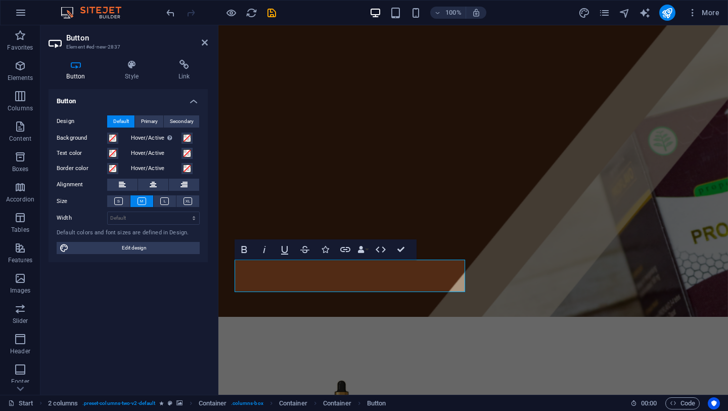
click at [133, 58] on div "Button Style Link Button Design Default Primary Secondary Background Hover/Acti…" at bounding box center [128, 223] width 176 height 343
click at [133, 66] on icon at bounding box center [132, 65] width 50 height 10
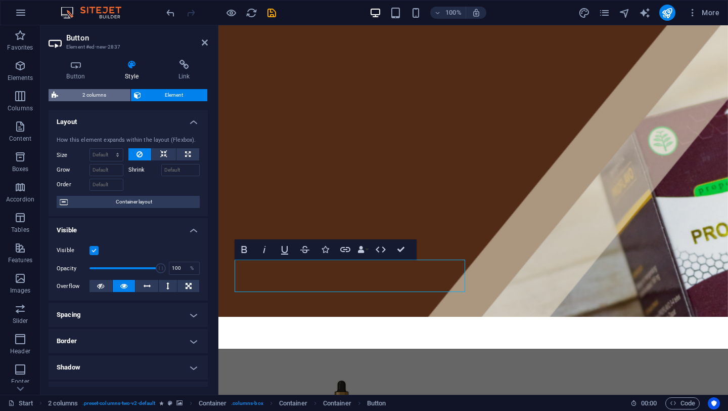
click at [102, 96] on span "2 columns" at bounding box center [94, 95] width 66 height 12
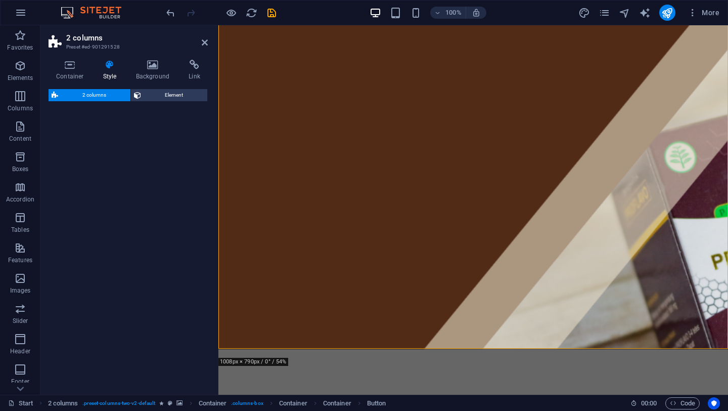
select select "rem"
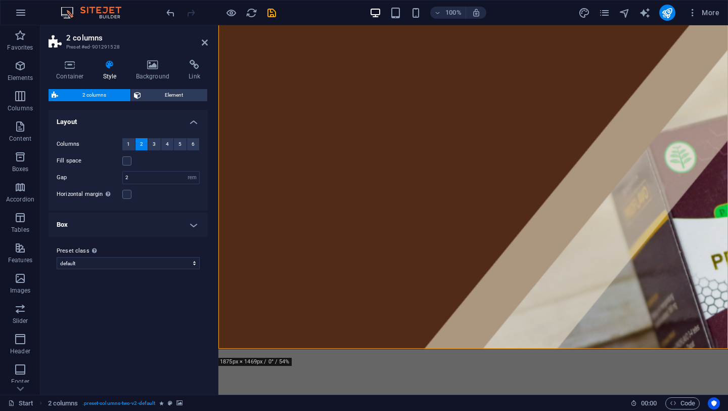
click at [113, 219] on h4 "Box" at bounding box center [128, 224] width 159 height 24
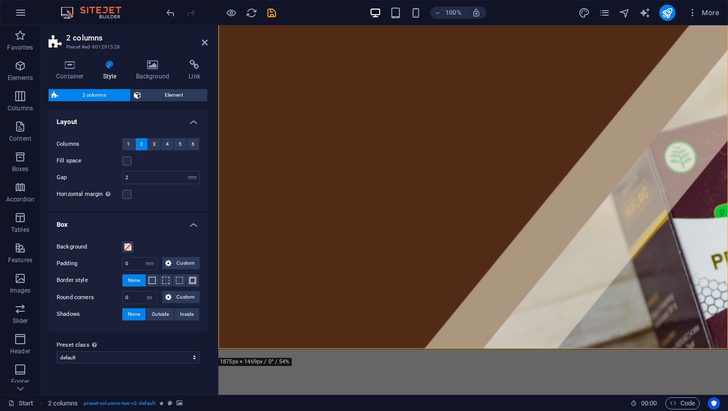
click at [113, 219] on h4 "Box" at bounding box center [128, 221] width 159 height 18
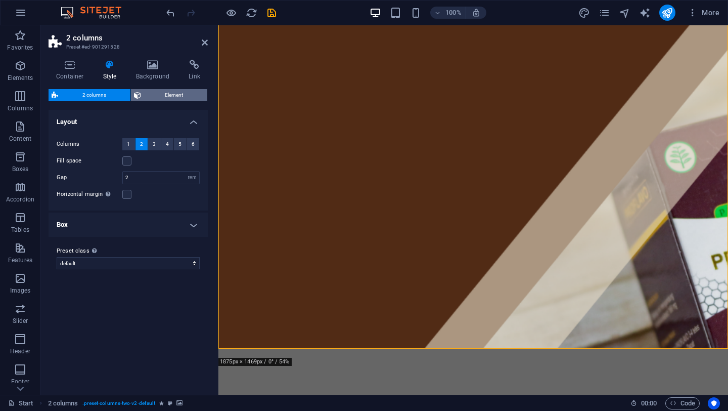
click at [158, 96] on span "Element" at bounding box center [174, 95] width 61 height 12
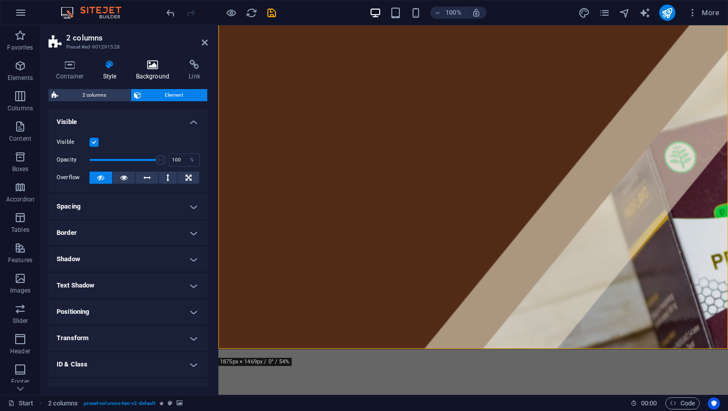
click at [153, 75] on h4 "Background" at bounding box center [154, 70] width 53 height 21
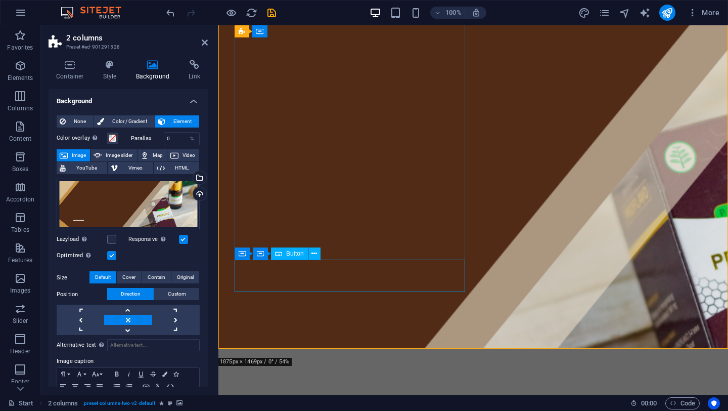
click at [310, 259] on div "Container Container Button" at bounding box center [281, 253] width 93 height 13
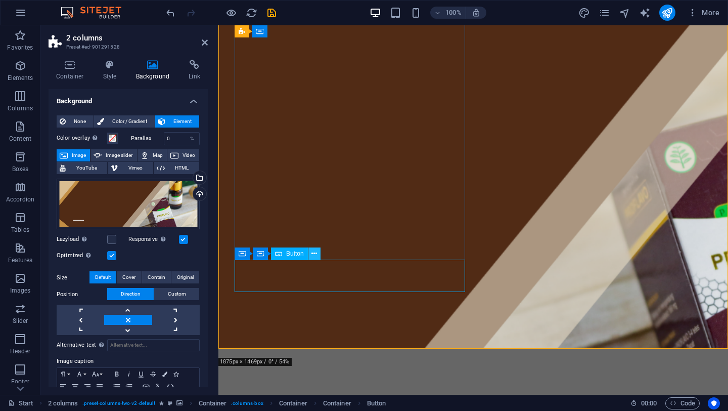
click at [314, 257] on icon at bounding box center [315, 253] width 6 height 11
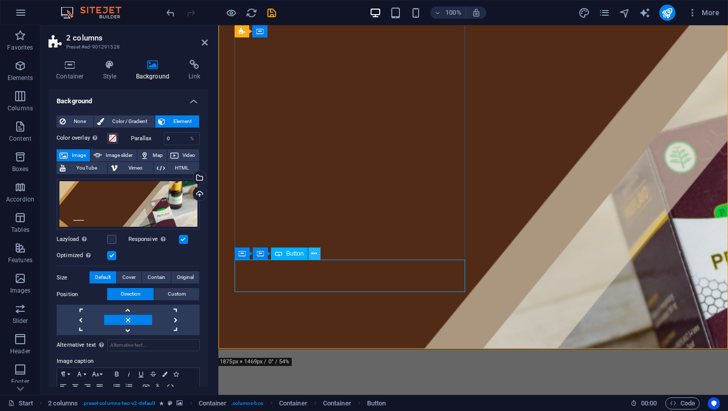
click at [317, 250] on icon at bounding box center [315, 253] width 6 height 11
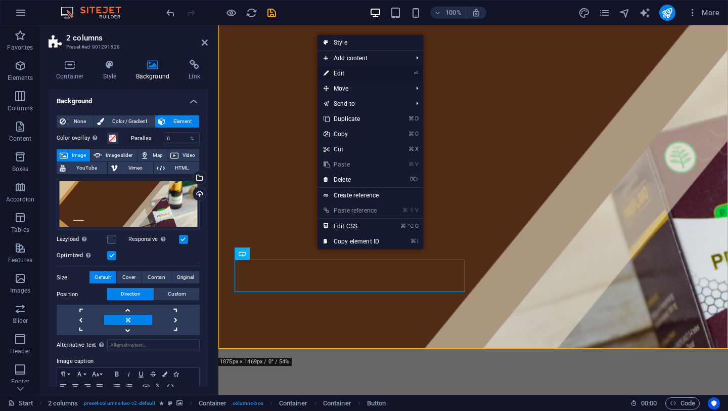
click at [332, 80] on link "⏎ Edit" at bounding box center [352, 73] width 68 height 15
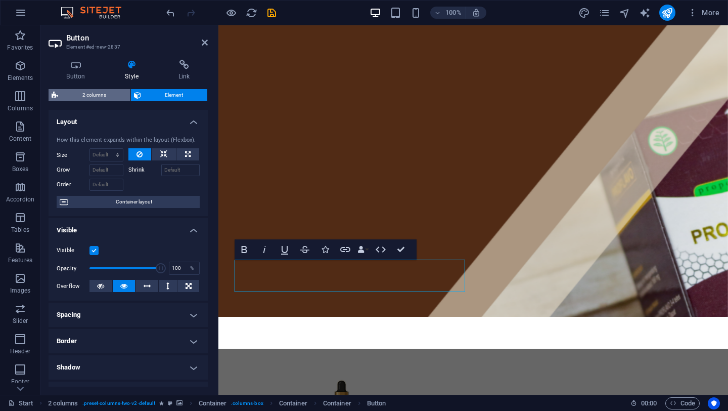
click at [96, 97] on span "2 columns" at bounding box center [94, 95] width 66 height 12
select select "rem"
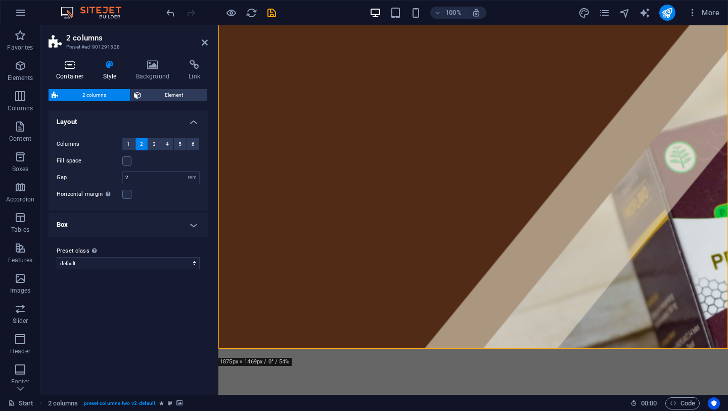
click at [64, 68] on icon at bounding box center [70, 65] width 43 height 10
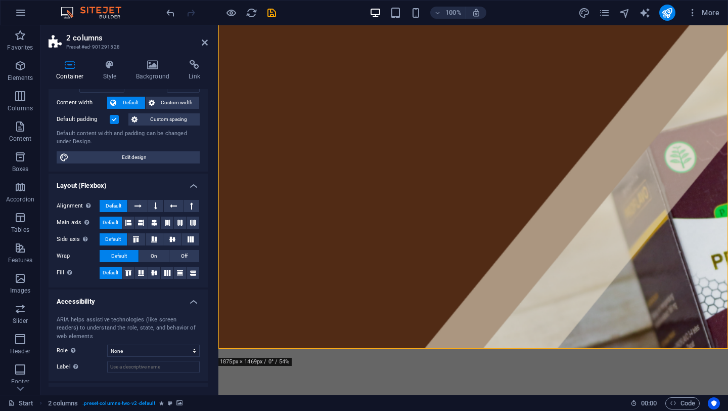
scroll to position [95, 0]
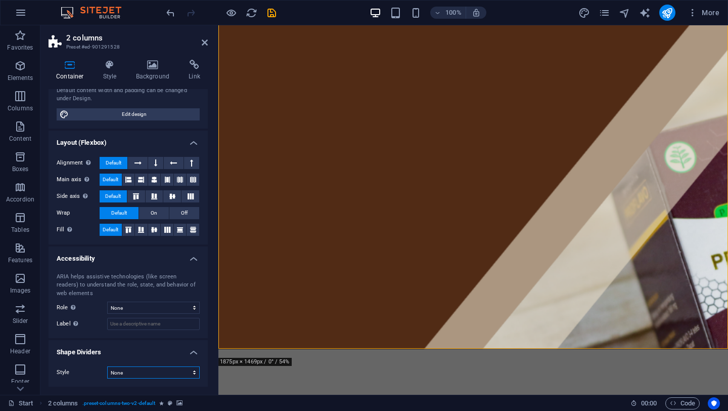
click at [164, 377] on select "None Triangle Square Diagonal Polygon 1 Polygon 2 Zigzag Multiple Zigzags Waves…" at bounding box center [153, 372] width 93 height 12
click at [197, 74] on h4 "Link" at bounding box center [194, 70] width 27 height 21
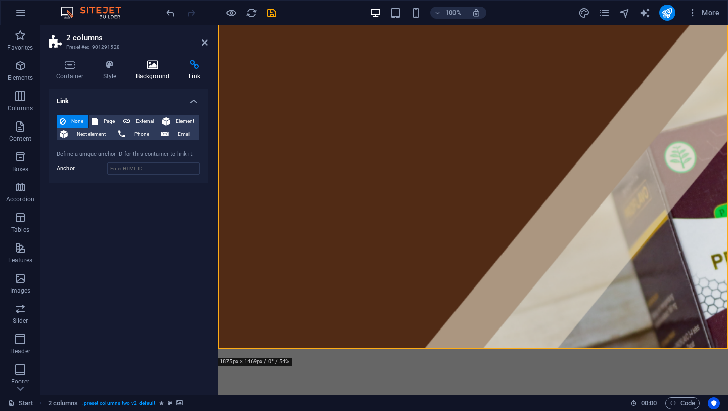
click at [153, 72] on h4 "Background" at bounding box center [154, 70] width 53 height 21
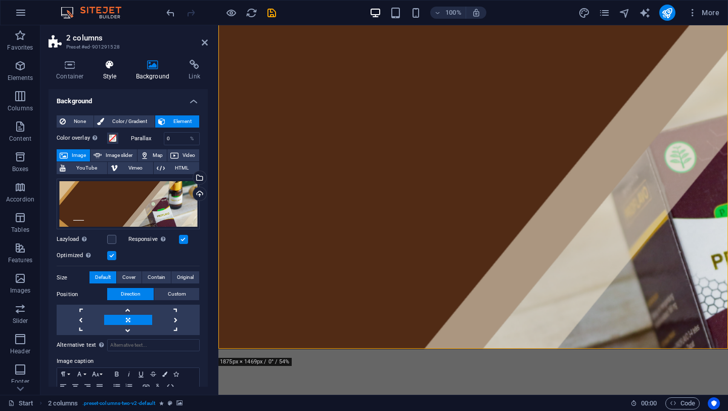
click at [106, 70] on h4 "Style" at bounding box center [112, 70] width 33 height 21
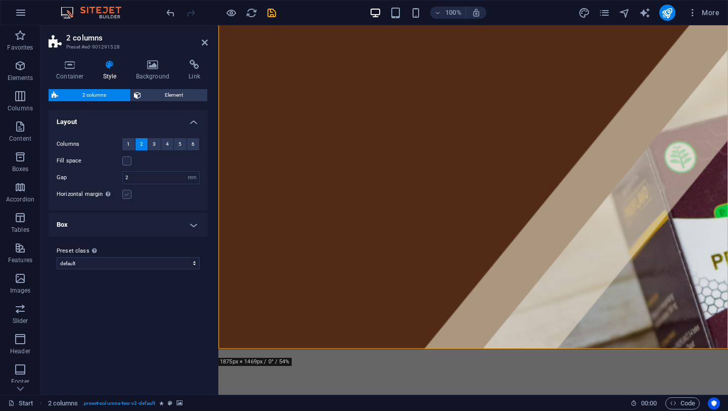
click at [128, 194] on label at bounding box center [126, 194] width 9 height 9
click at [0, 0] on input "Horizontal margin Only if the containers "Content width" is not set to "Default"" at bounding box center [0, 0] width 0 height 0
click at [128, 194] on label at bounding box center [126, 194] width 9 height 9
click at [0, 0] on input "Horizontal margin Only if the containers "Content width" is not set to "Default"" at bounding box center [0, 0] width 0 height 0
click at [128, 194] on label at bounding box center [126, 194] width 9 height 9
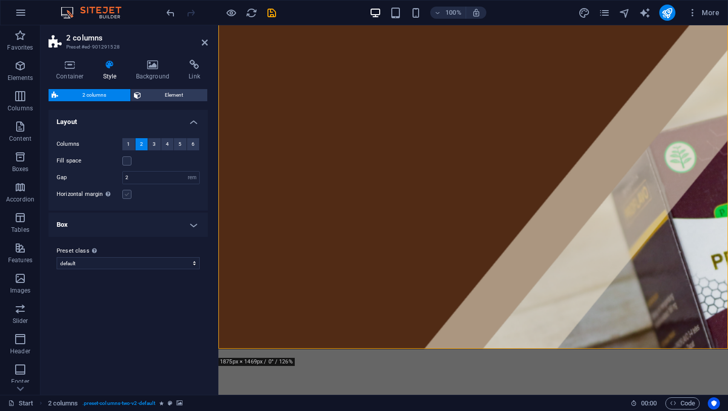
click at [0, 0] on input "Horizontal margin Only if the containers "Content width" is not set to "Default"" at bounding box center [0, 0] width 0 height 0
click at [73, 77] on h4 "Container" at bounding box center [72, 70] width 47 height 21
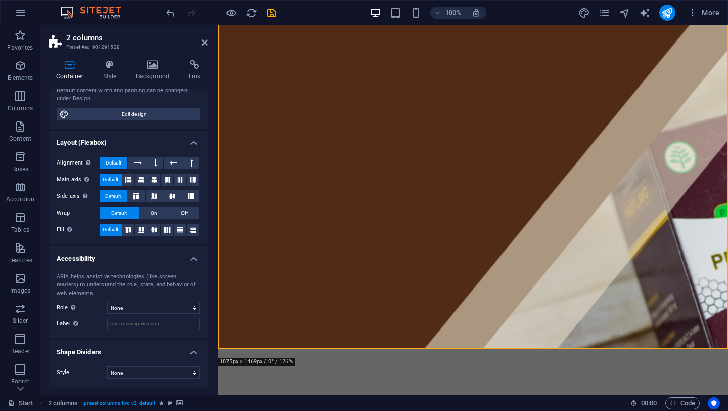
click at [205, 38] on h2 "2 columns" at bounding box center [137, 37] width 142 height 9
click at [205, 40] on icon at bounding box center [205, 42] width 6 height 8
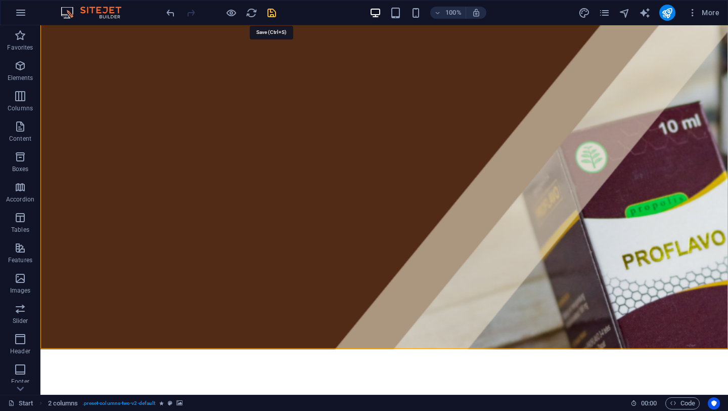
click at [268, 11] on icon "save" at bounding box center [272, 13] width 12 height 12
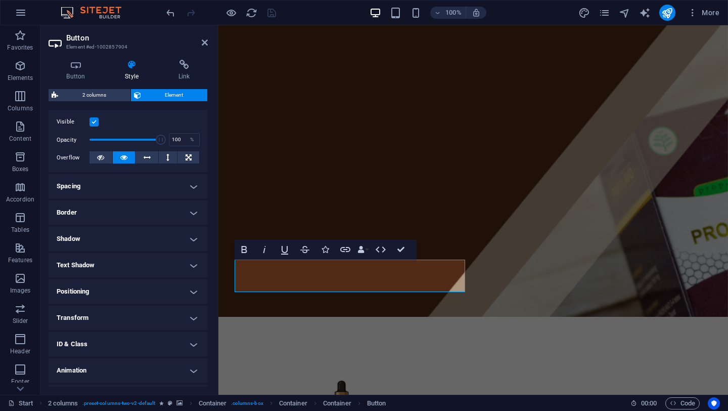
scroll to position [151, 0]
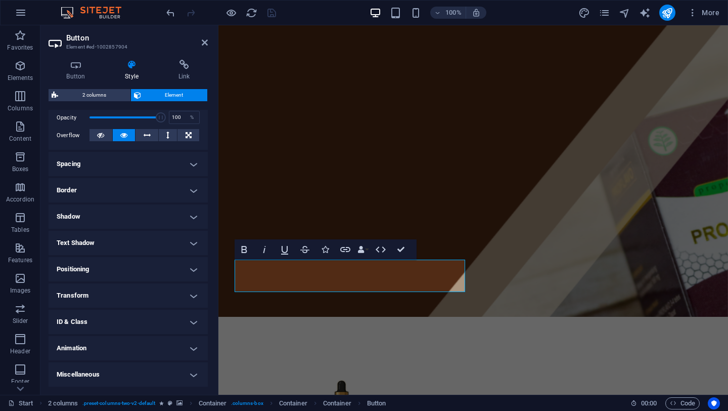
click at [122, 213] on h4 "Shadow" at bounding box center [128, 216] width 159 height 24
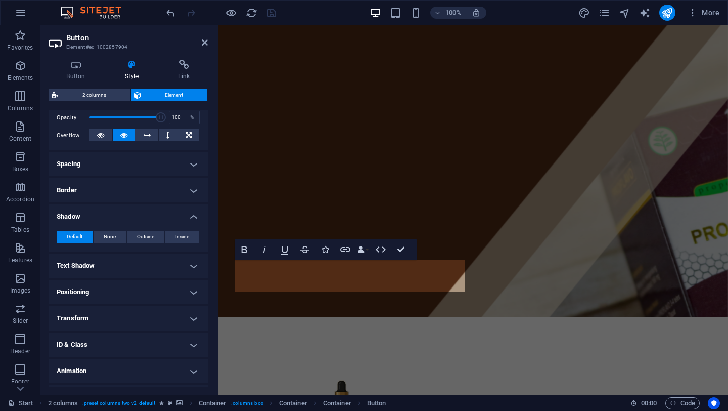
click at [124, 189] on h4 "Border" at bounding box center [128, 190] width 159 height 24
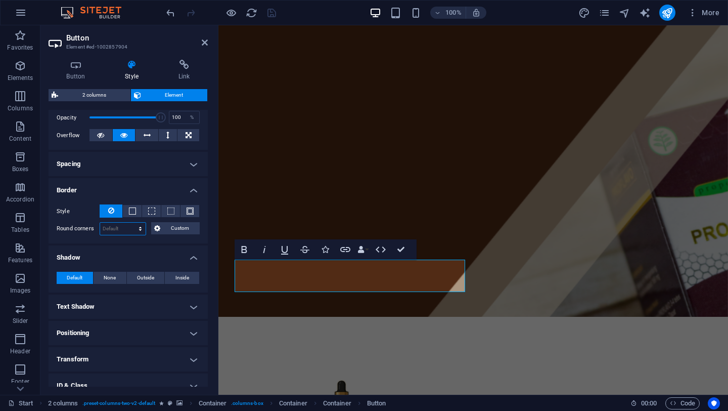
click at [142, 229] on select "Default px rem % vh vw Custom" at bounding box center [123, 229] width 46 height 12
select select "rem"
type input "0"
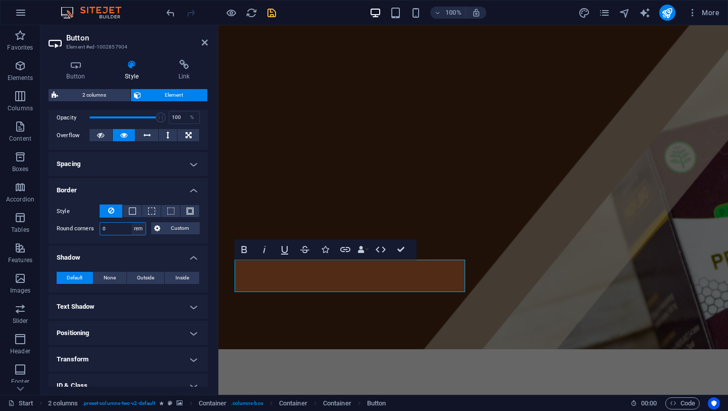
click at [137, 231] on select "Default px rem % vh vw Custom" at bounding box center [139, 229] width 14 height 12
select select "px"
click at [122, 225] on input "0" at bounding box center [123, 229] width 46 height 12
type input "2"
click at [117, 223] on input "10" at bounding box center [123, 229] width 46 height 12
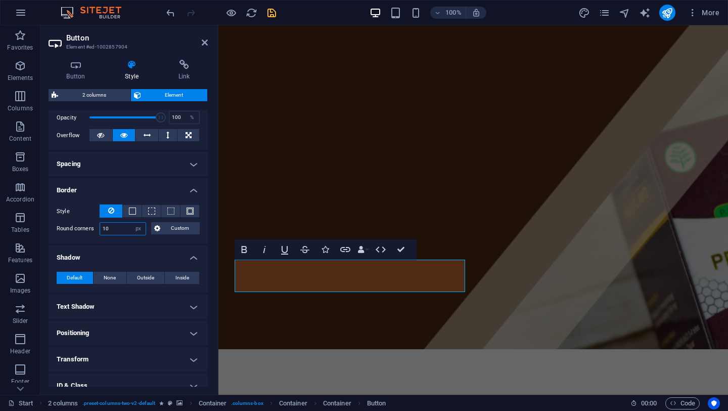
type input "1"
type input "20"
click at [168, 240] on div "Style - Width 1 auto px rem % vh vw Custom Custom 1 auto px rem % vh vw 1 auto …" at bounding box center [128, 219] width 159 height 47
drag, startPoint x: 150, startPoint y: 119, endPoint x: 137, endPoint y: 118, distance: 13.2
click at [137, 118] on span at bounding box center [125, 117] width 71 height 15
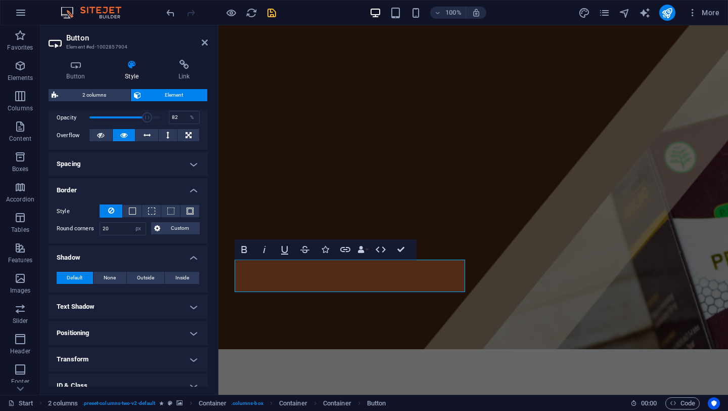
drag, startPoint x: 137, startPoint y: 118, endPoint x: 146, endPoint y: 119, distance: 9.2
click at [146, 119] on span at bounding box center [147, 117] width 10 height 10
type input "70"
drag, startPoint x: 146, startPoint y: 119, endPoint x: 138, endPoint y: 119, distance: 8.6
click at [138, 119] on span at bounding box center [139, 117] width 10 height 10
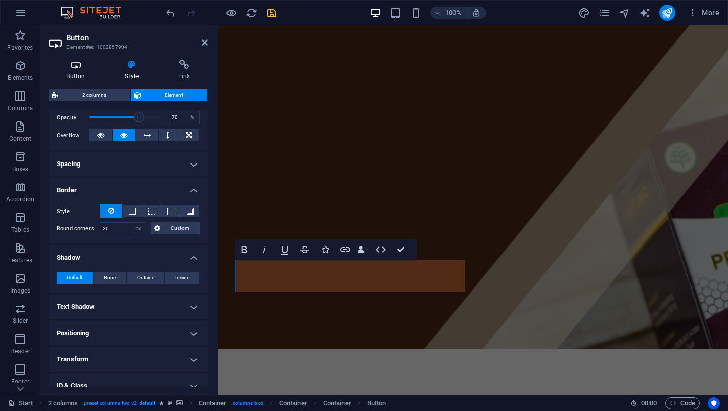
click at [90, 78] on h4 "Button" at bounding box center [78, 70] width 59 height 21
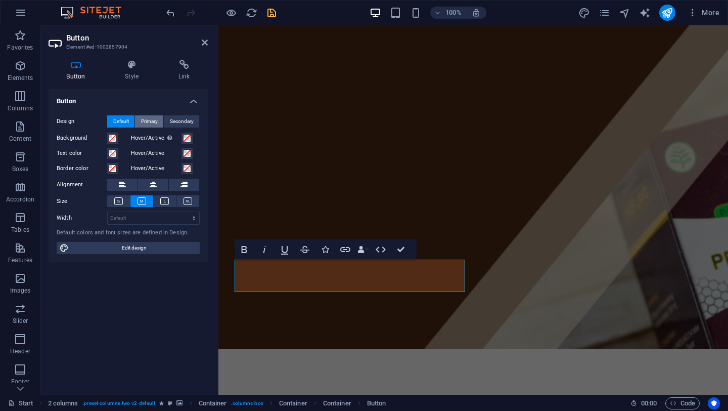
click at [156, 124] on span "Primary" at bounding box center [149, 121] width 17 height 12
click at [180, 124] on span "Secondary" at bounding box center [182, 121] width 24 height 12
click at [159, 204] on button at bounding box center [165, 201] width 23 height 12
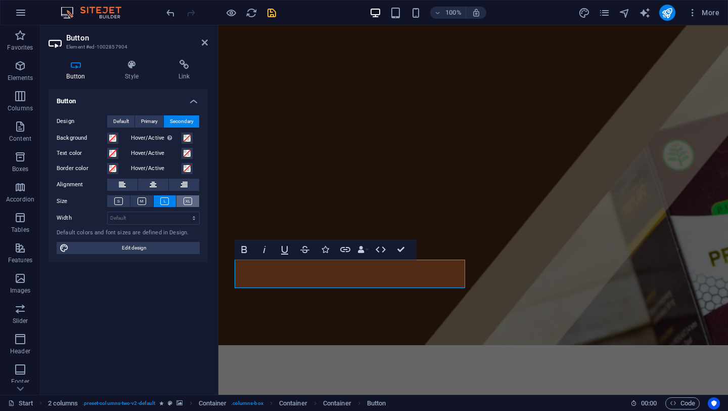
click at [180, 197] on button at bounding box center [188, 201] width 23 height 12
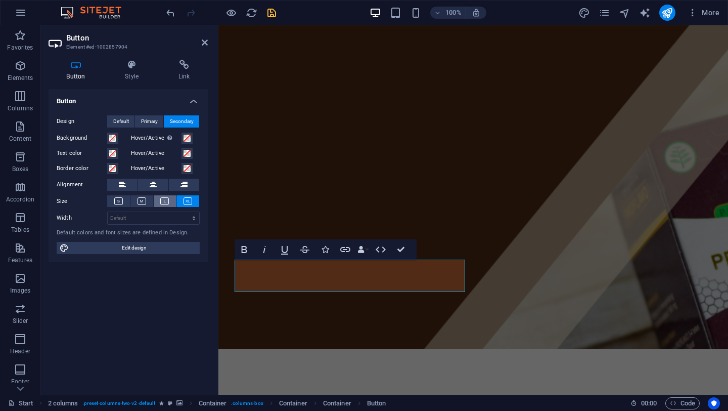
click at [157, 204] on button at bounding box center [165, 201] width 23 height 12
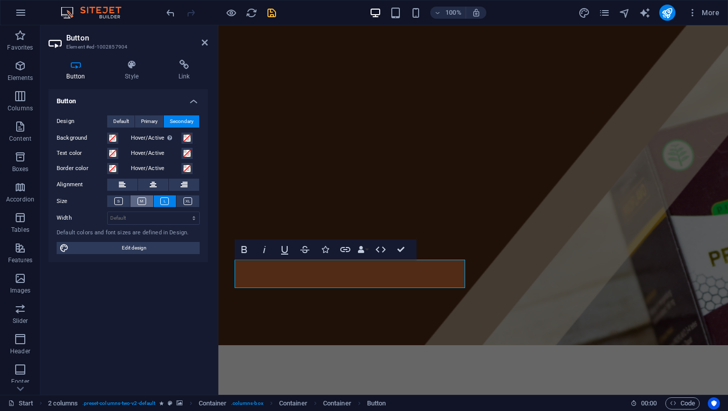
click at [147, 203] on button at bounding box center [142, 201] width 23 height 12
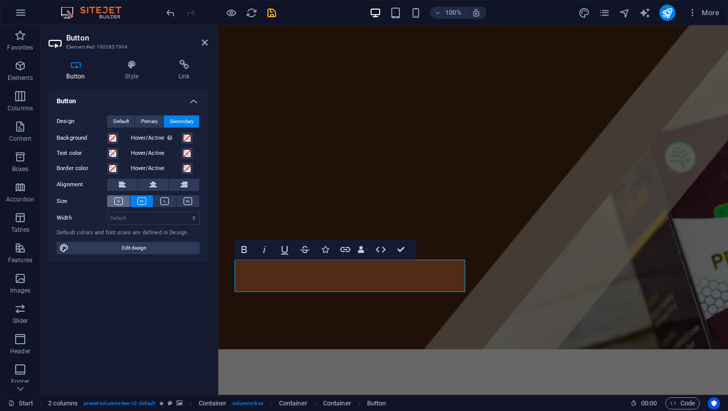
click at [129, 202] on button at bounding box center [118, 201] width 23 height 12
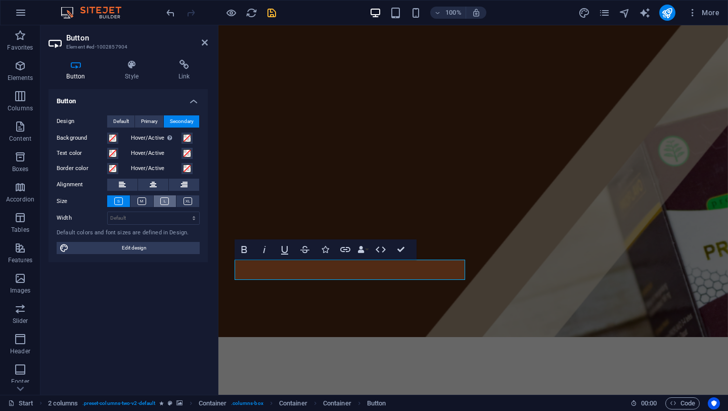
click at [163, 203] on icon at bounding box center [164, 201] width 9 height 8
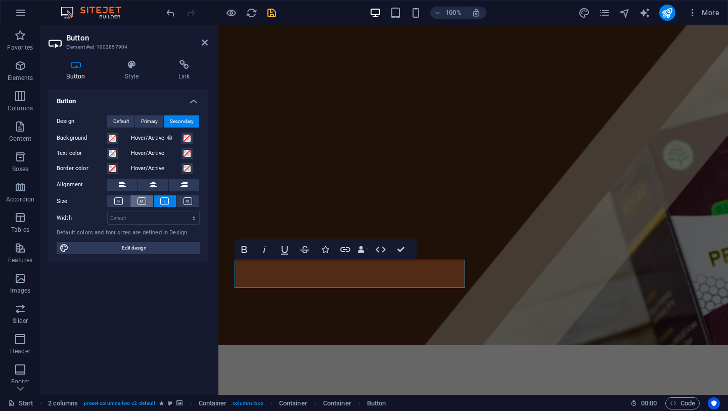
click at [140, 199] on icon at bounding box center [142, 201] width 9 height 8
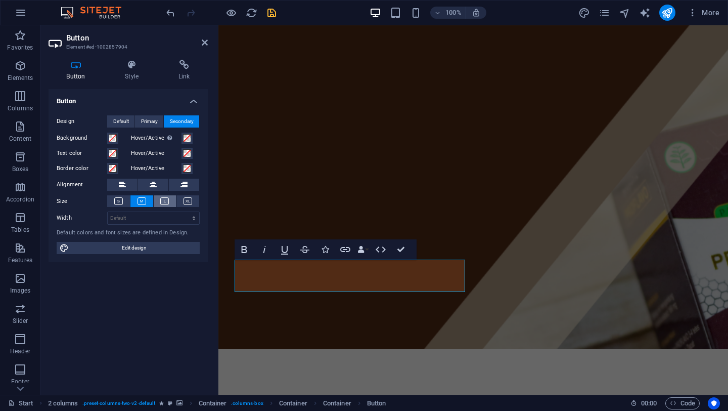
click at [165, 204] on icon at bounding box center [164, 201] width 9 height 8
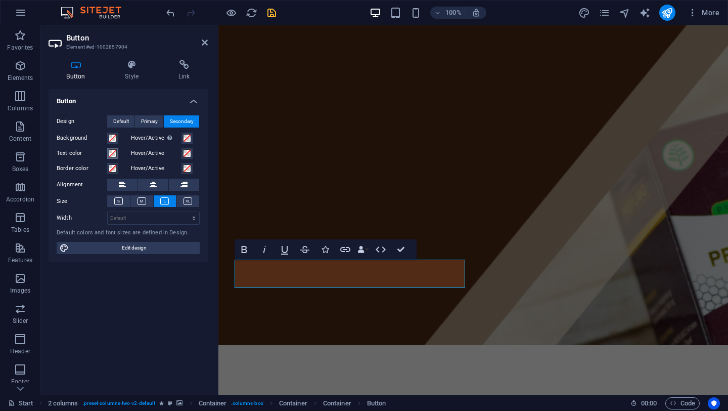
click at [109, 156] on span at bounding box center [113, 153] width 8 height 8
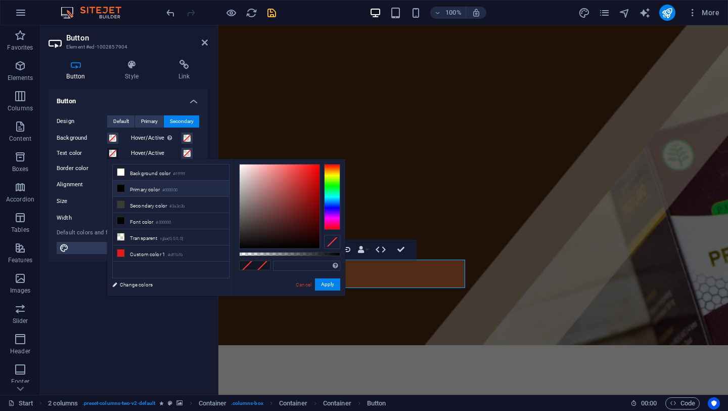
click at [150, 190] on li "Primary color #000000" at bounding box center [171, 189] width 116 height 16
type input "#000000"
click at [102, 163] on label "Border color" at bounding box center [82, 168] width 51 height 12
click at [107, 163] on button "Border color" at bounding box center [112, 168] width 11 height 11
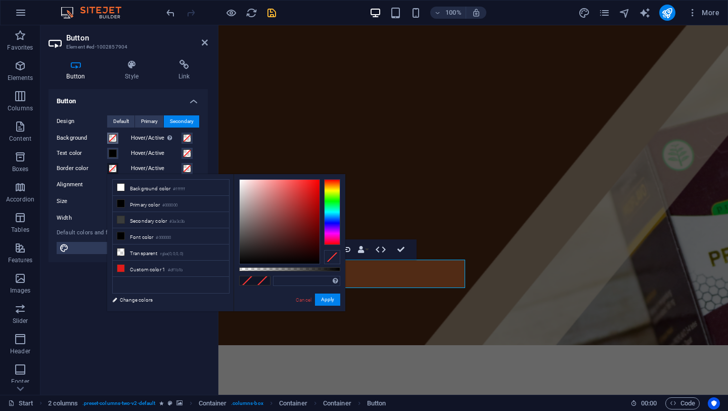
click at [110, 139] on span at bounding box center [113, 138] width 8 height 8
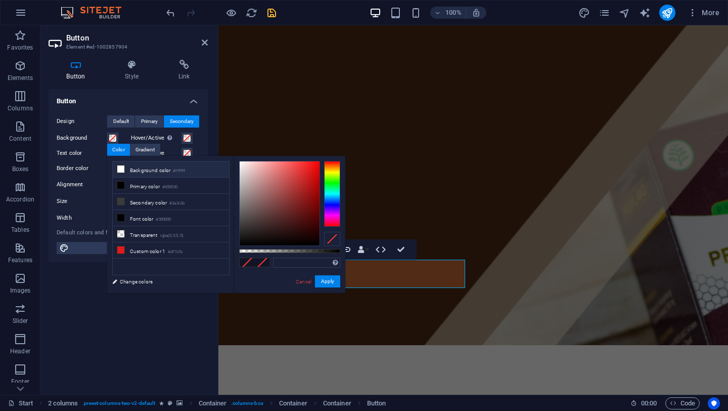
click at [147, 170] on li "Background color #ffffff" at bounding box center [171, 169] width 116 height 16
type input "#ffffff"
click at [325, 282] on button "Apply" at bounding box center [327, 281] width 25 height 12
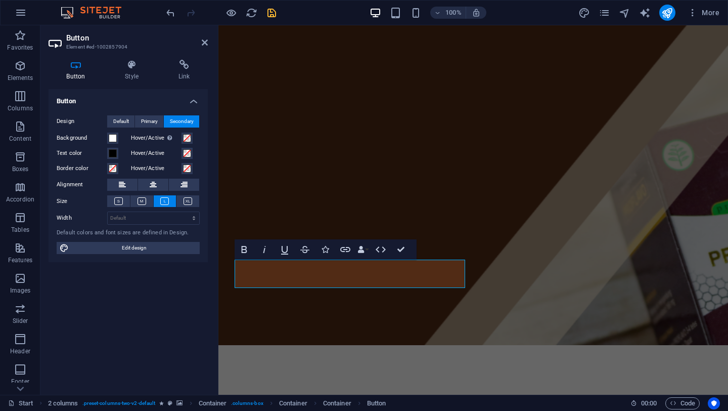
click at [161, 346] on div "Button Design Default Primary Secondary Background Hover/Active Switch to previ…" at bounding box center [128, 237] width 159 height 297
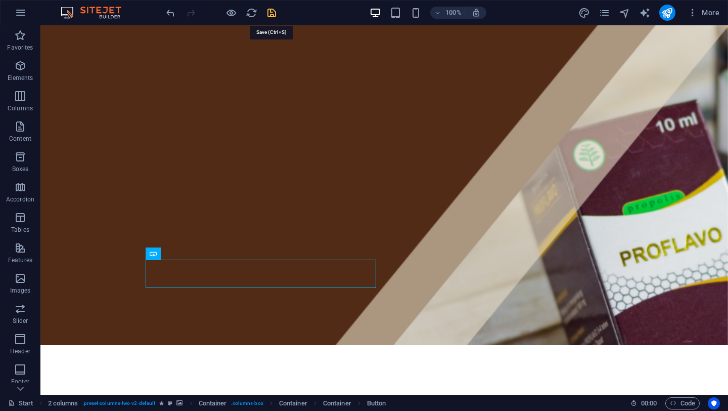
click at [272, 13] on icon "save" at bounding box center [272, 13] width 12 height 12
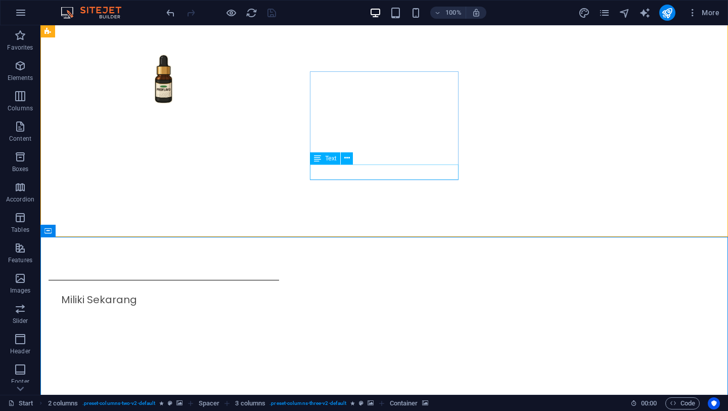
scroll to position [448, 0]
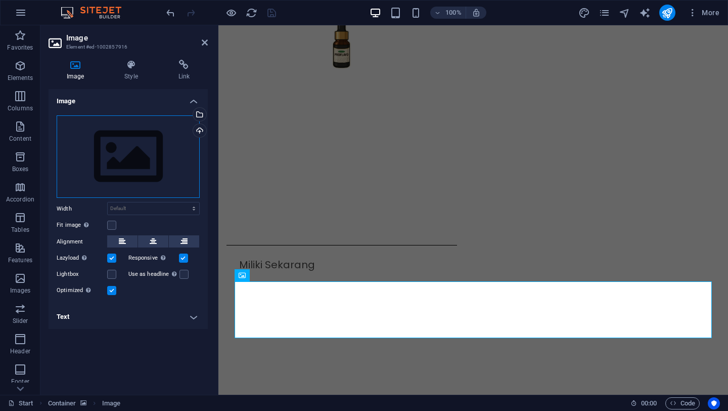
click at [157, 167] on div "Drag files here, click to choose files or select files from Files or our free s…" at bounding box center [128, 156] width 143 height 83
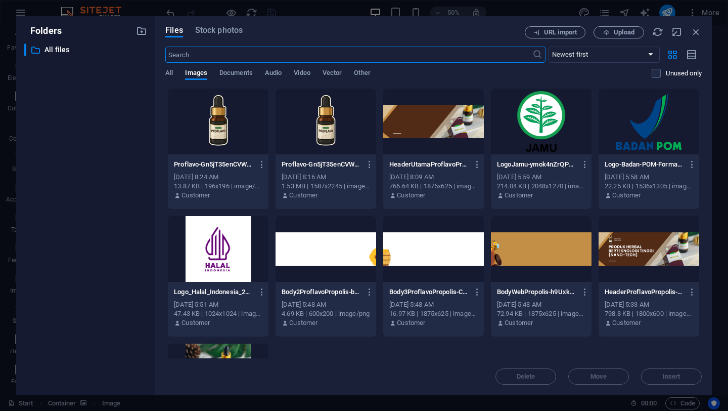
scroll to position [106, 0]
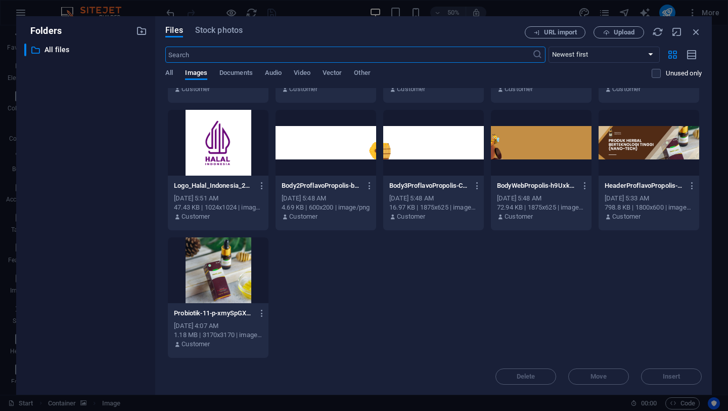
click at [237, 277] on div at bounding box center [218, 270] width 101 height 66
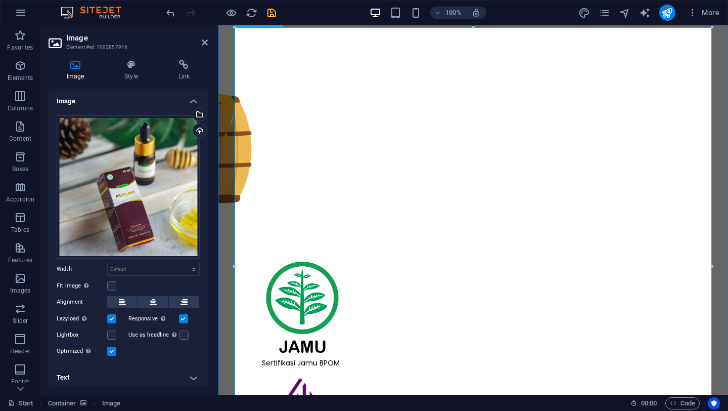
scroll to position [869, 0]
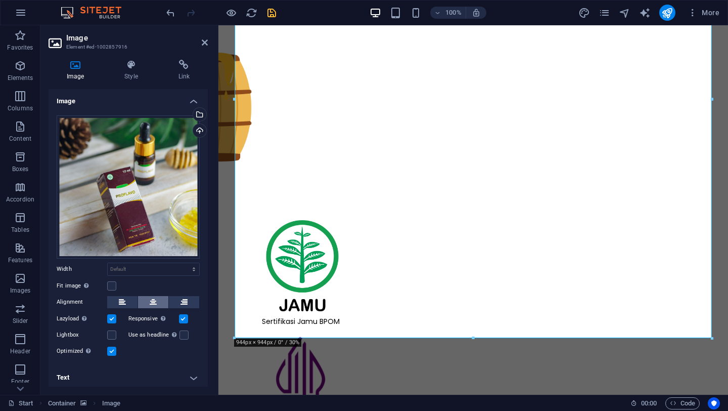
click at [157, 297] on button at bounding box center [153, 302] width 30 height 12
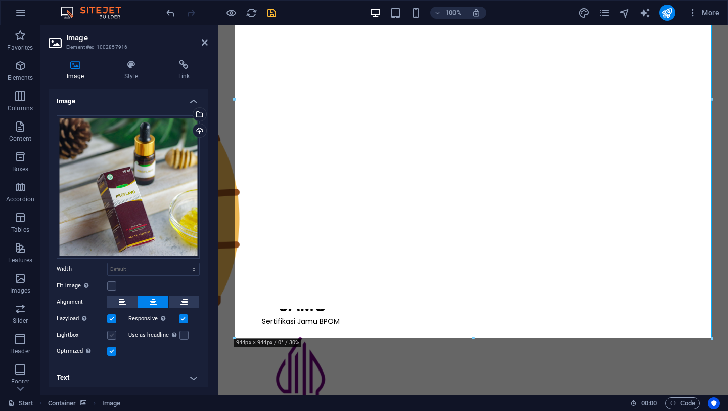
click at [113, 333] on label at bounding box center [111, 334] width 9 height 9
click at [0, 0] on input "Lightbox" at bounding box center [0, 0] width 0 height 0
click at [113, 285] on label at bounding box center [111, 285] width 9 height 9
click at [0, 0] on input "Fit image Automatically fit image to a fixed width and height" at bounding box center [0, 0] width 0 height 0
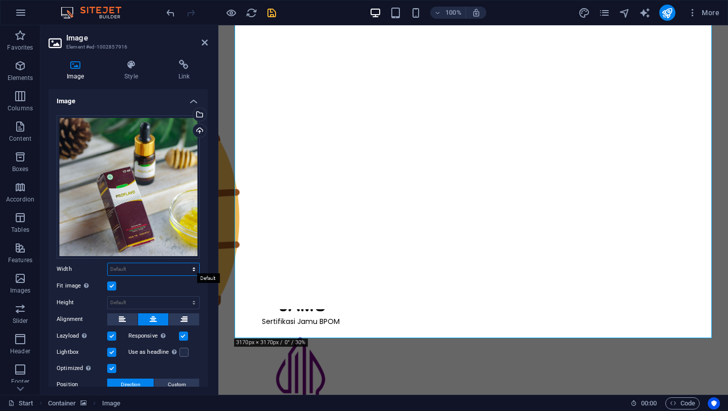
click at [143, 267] on select "Default auto px rem % em vh vw" at bounding box center [154, 269] width 92 height 12
select select "DISABLED_OPTION_VALUE"
click at [140, 302] on select "Default auto px" at bounding box center [154, 302] width 92 height 12
select select "DISABLED_OPTION_VALUE"
click at [144, 269] on select "Default auto px rem % em vh vw" at bounding box center [154, 269] width 92 height 12
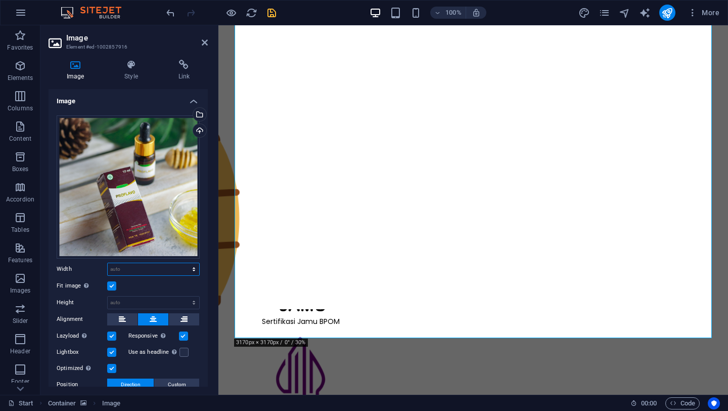
select select "px"
type input "944"
click at [144, 300] on select "Default auto px" at bounding box center [154, 302] width 92 height 12
select select "px"
type input "944"
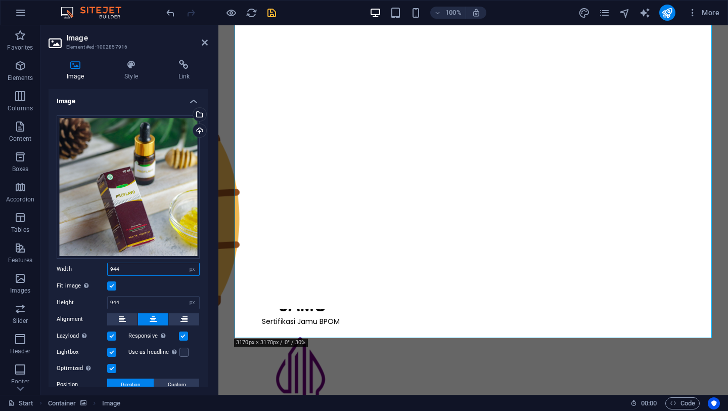
click at [134, 266] on input "944" at bounding box center [154, 269] width 92 height 12
type input "500"
click at [125, 298] on input "944" at bounding box center [154, 302] width 92 height 12
type input "500"
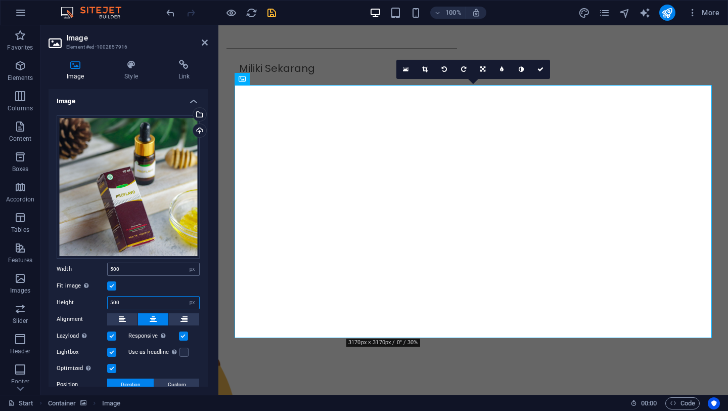
scroll to position [69, 0]
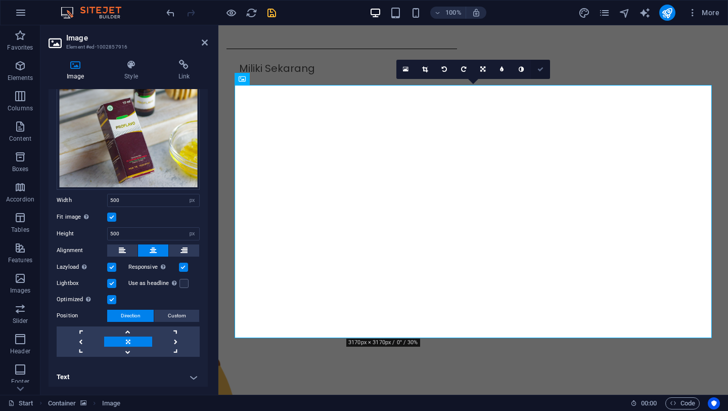
click at [543, 67] on icon at bounding box center [541, 69] width 6 height 6
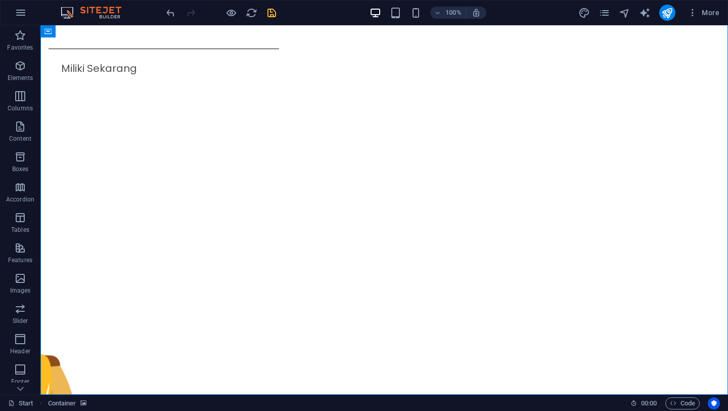
click at [265, 12] on div at bounding box center [220, 13] width 113 height 16
click at [271, 13] on icon "save" at bounding box center [272, 13] width 12 height 12
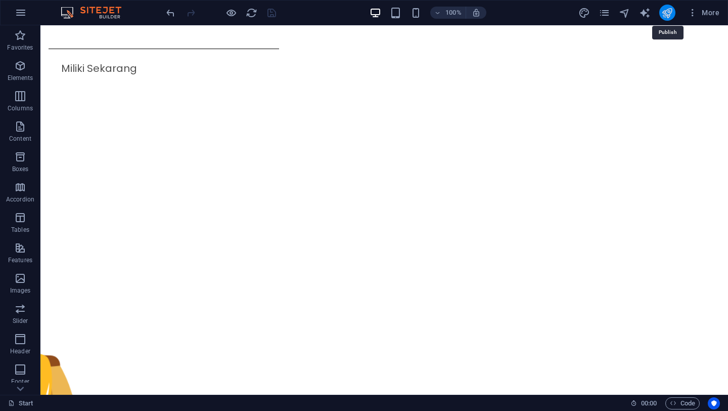
click at [671, 15] on icon "publish" at bounding box center [668, 13] width 12 height 12
